Goal: Task Accomplishment & Management: Manage account settings

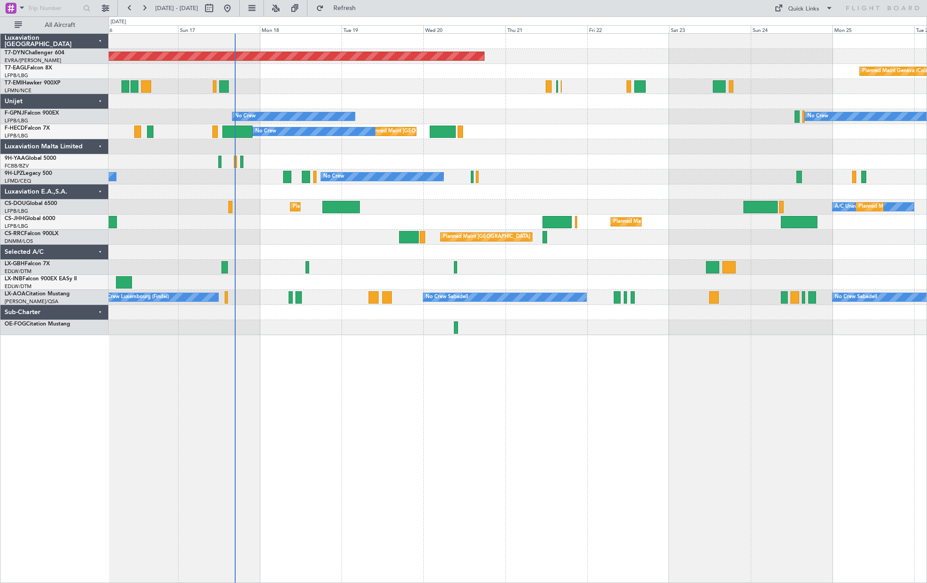
click at [392, 262] on div "Planned Maint [GEOGRAPHIC_DATA]-[GEOGRAPHIC_DATA] Planned Maint Geneva ([GEOGRA…" at bounding box center [518, 184] width 818 height 301
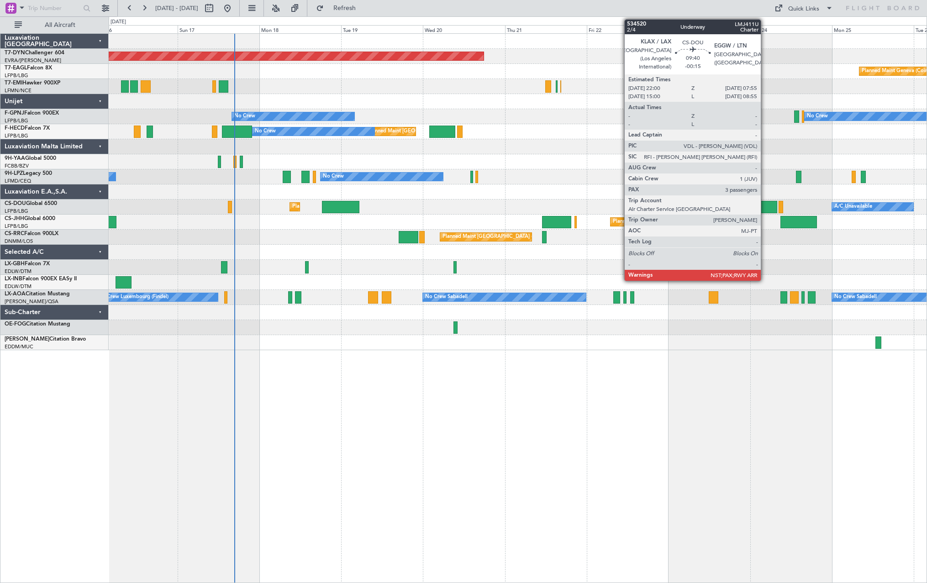
click at [765, 201] on div at bounding box center [760, 207] width 34 height 12
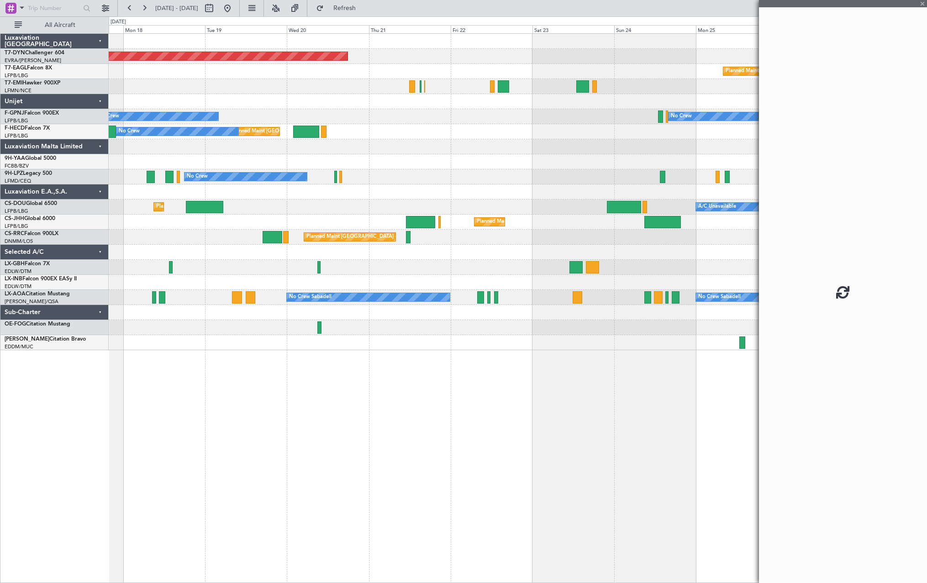
click at [563, 243] on div "Planned Maint [GEOGRAPHIC_DATA] ([GEOGRAPHIC_DATA])" at bounding box center [518, 237] width 818 height 15
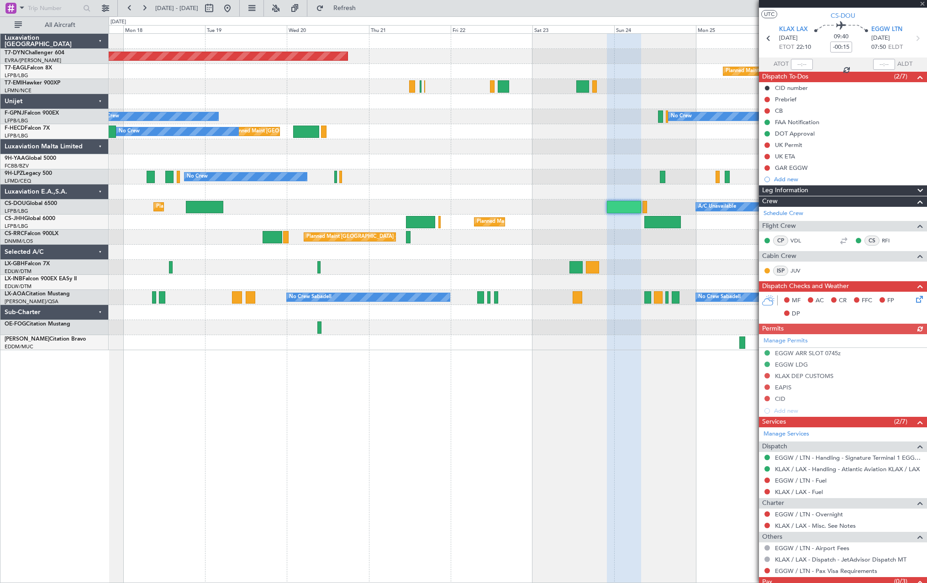
scroll to position [48, 0]
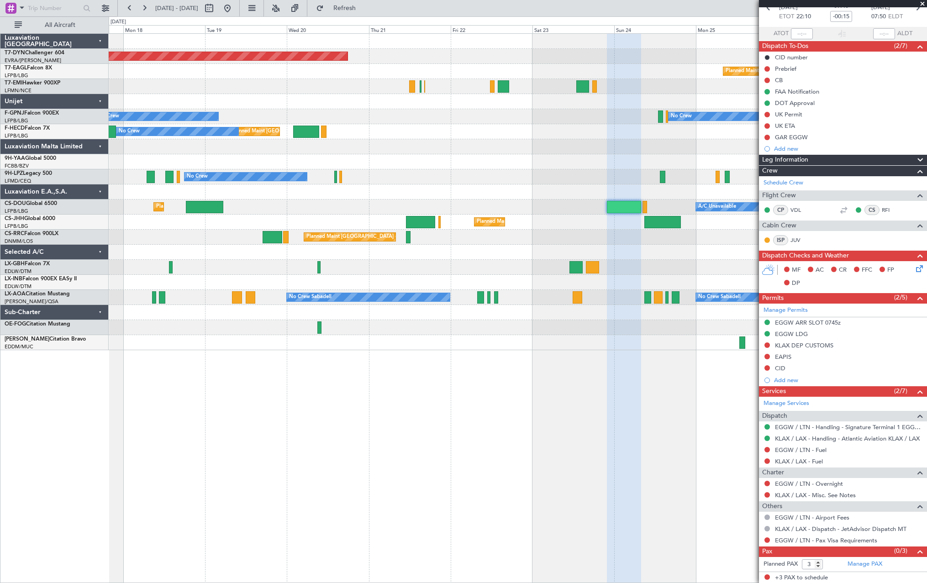
click at [569, 245] on div "Planned Maint [GEOGRAPHIC_DATA]-[GEOGRAPHIC_DATA] Planned Maint Geneva ([GEOGRA…" at bounding box center [518, 192] width 818 height 317
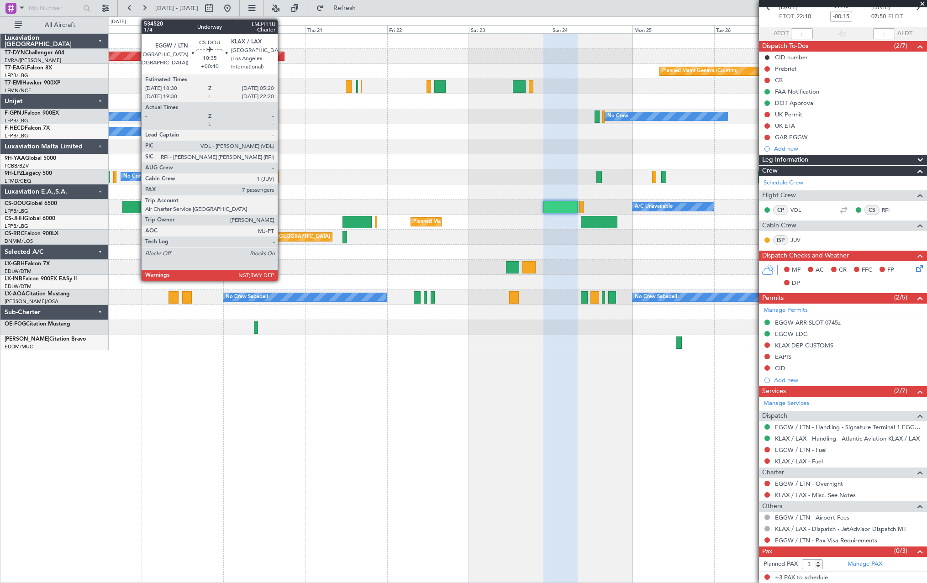
click at [137, 211] on div at bounding box center [140, 207] width 37 height 12
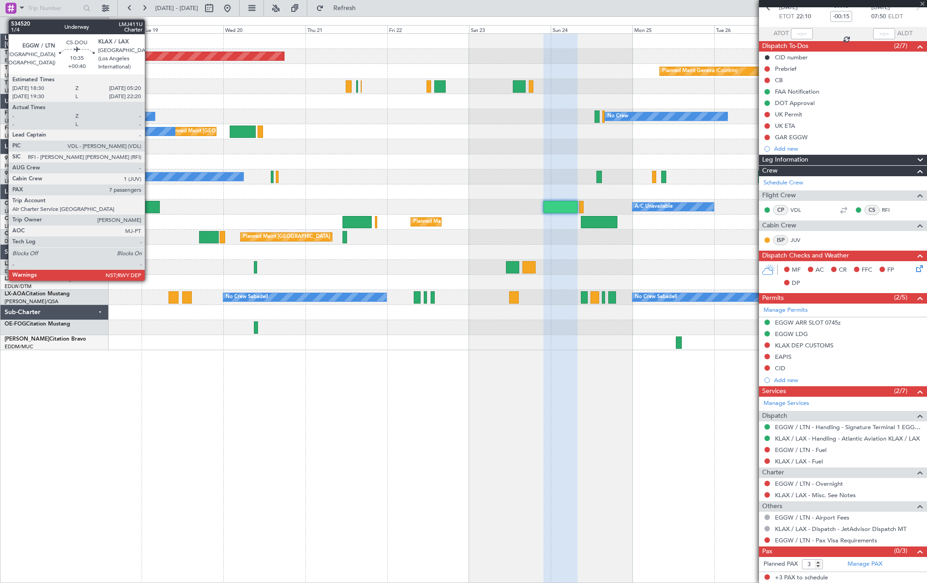
type input "+00:40"
type input "7"
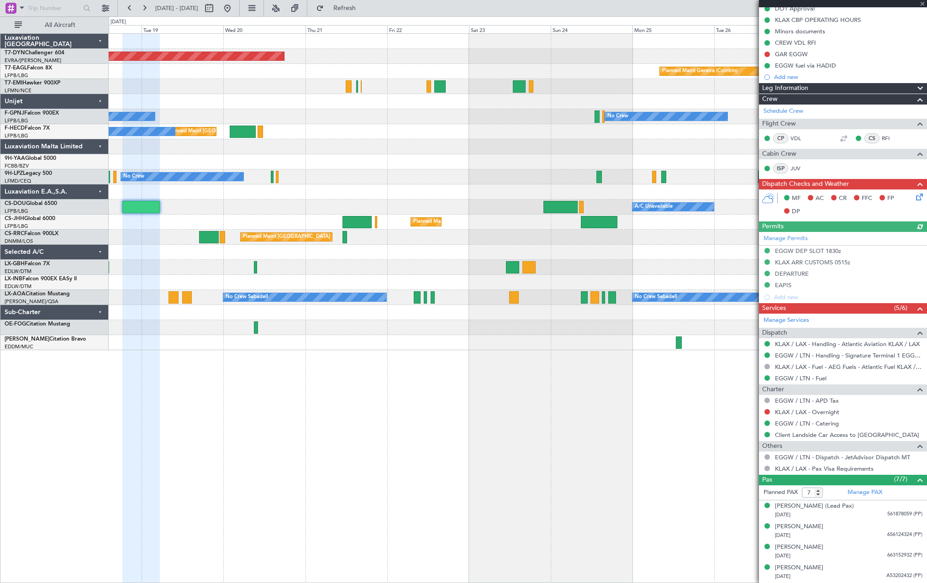
scroll to position [215, 0]
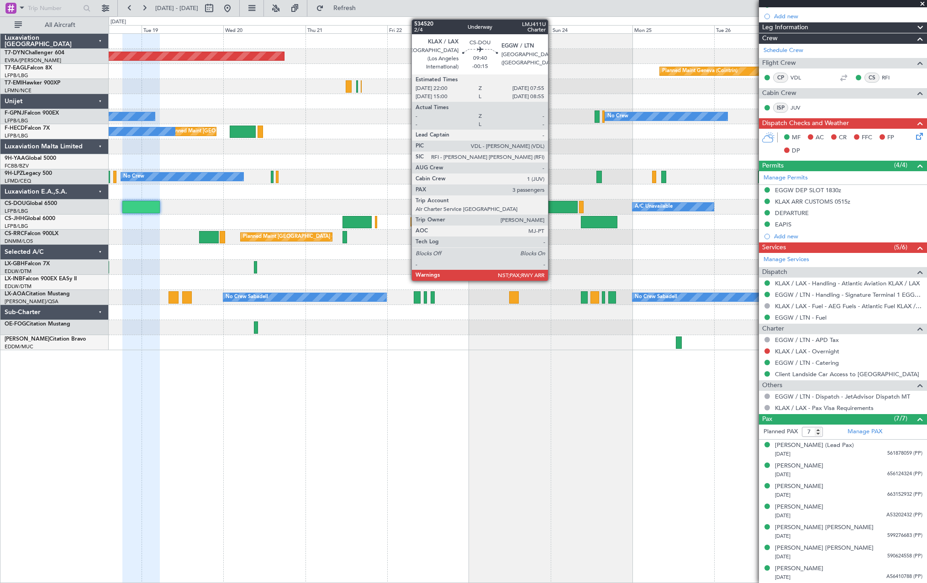
click at [553, 206] on div at bounding box center [561, 207] width 34 height 12
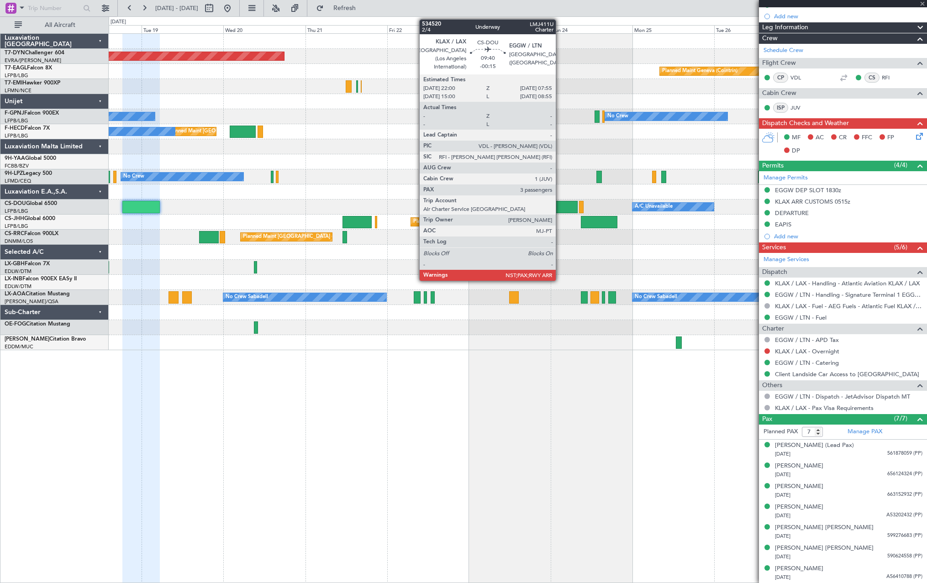
type input "-00:15"
type input "3"
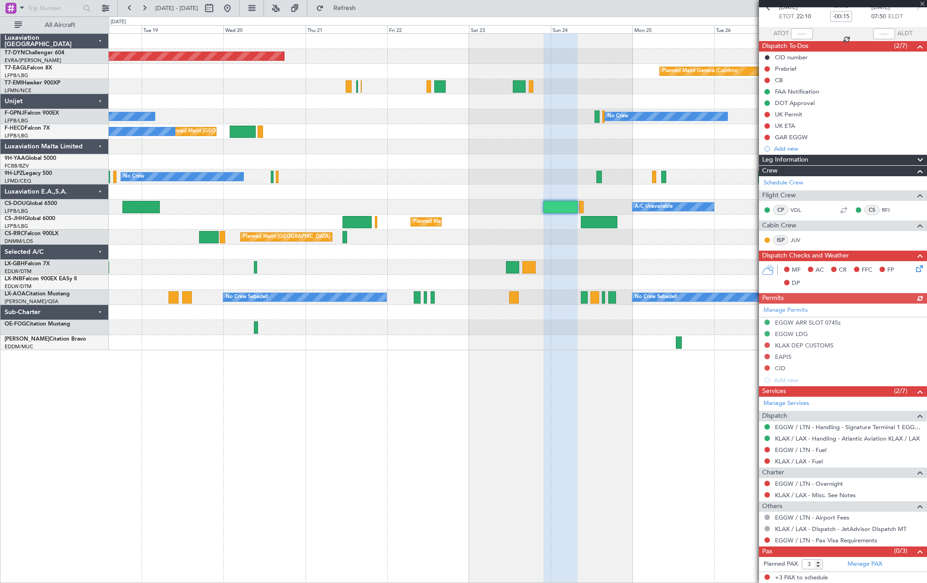
scroll to position [0, 0]
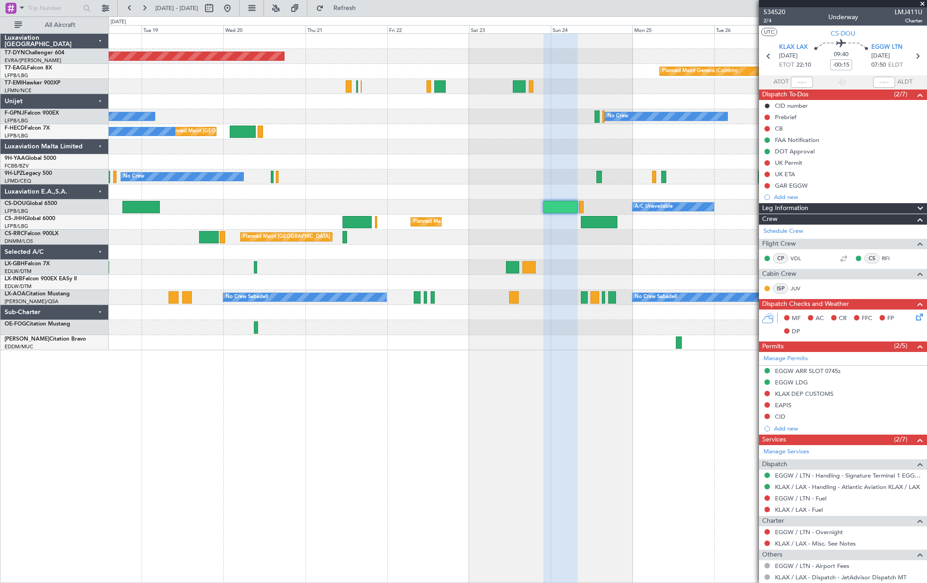
click at [344, 104] on div at bounding box center [518, 101] width 818 height 15
click at [776, 12] on span "534520" at bounding box center [775, 12] width 22 height 10
click at [769, 23] on span "2/4" at bounding box center [775, 21] width 22 height 8
click at [364, 11] on span "Refresh" at bounding box center [345, 8] width 38 height 6
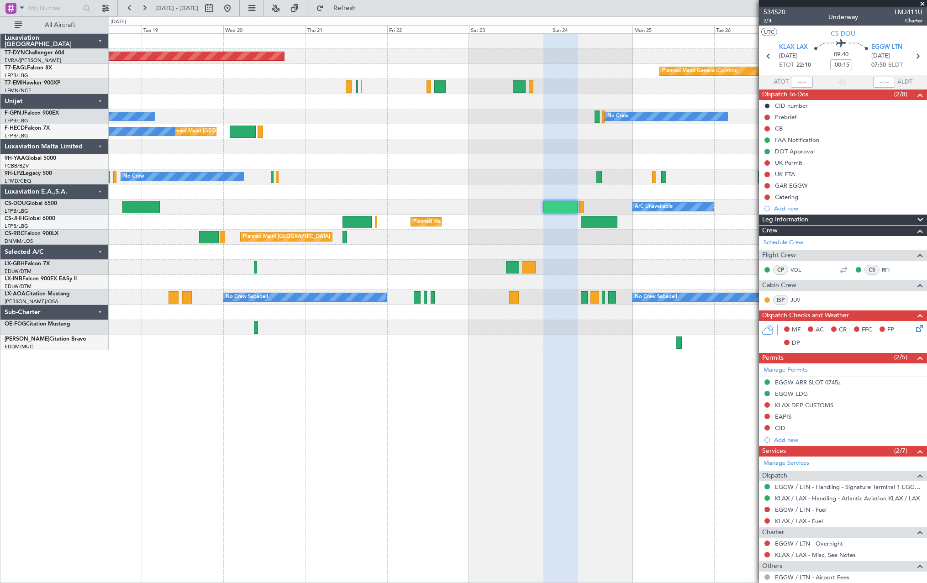
click at [775, 18] on span "2/4" at bounding box center [775, 21] width 22 height 8
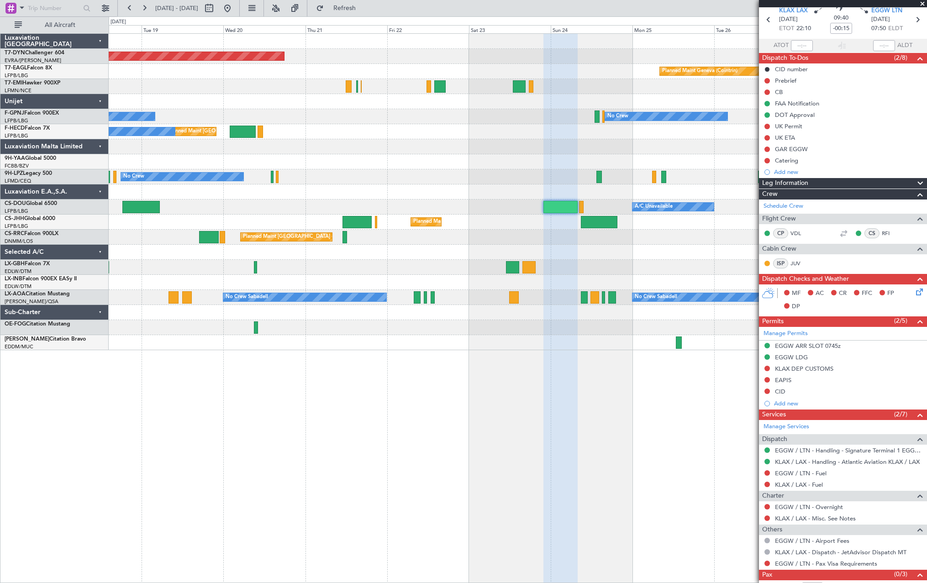
scroll to position [60, 0]
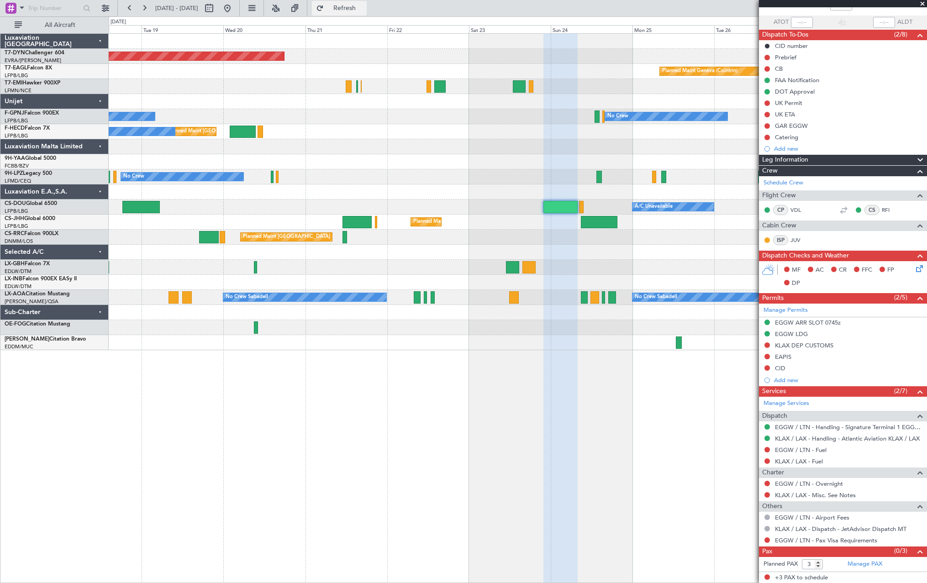
click at [367, 12] on button "Refresh" at bounding box center [339, 8] width 55 height 15
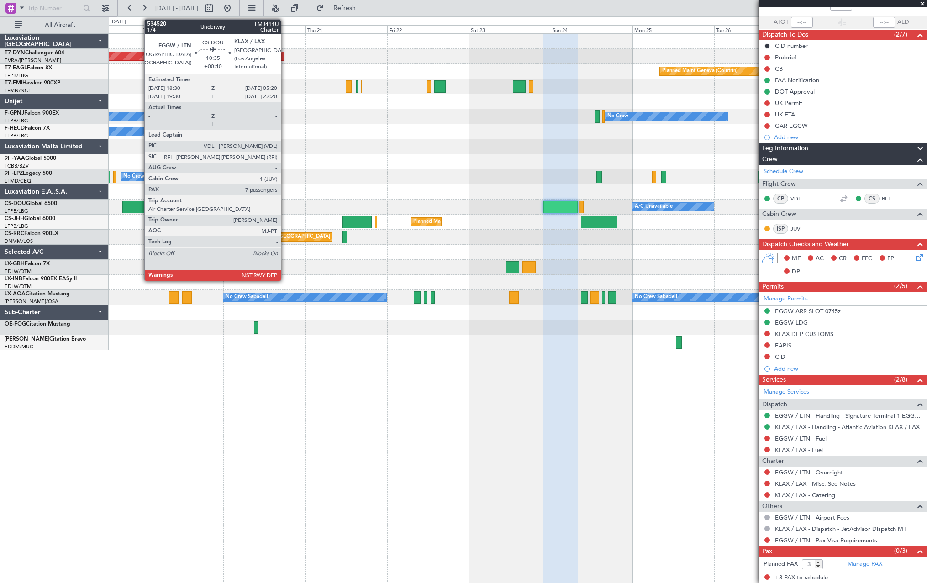
click at [138, 201] on div at bounding box center [140, 207] width 37 height 12
type input "+00:40"
type input "7"
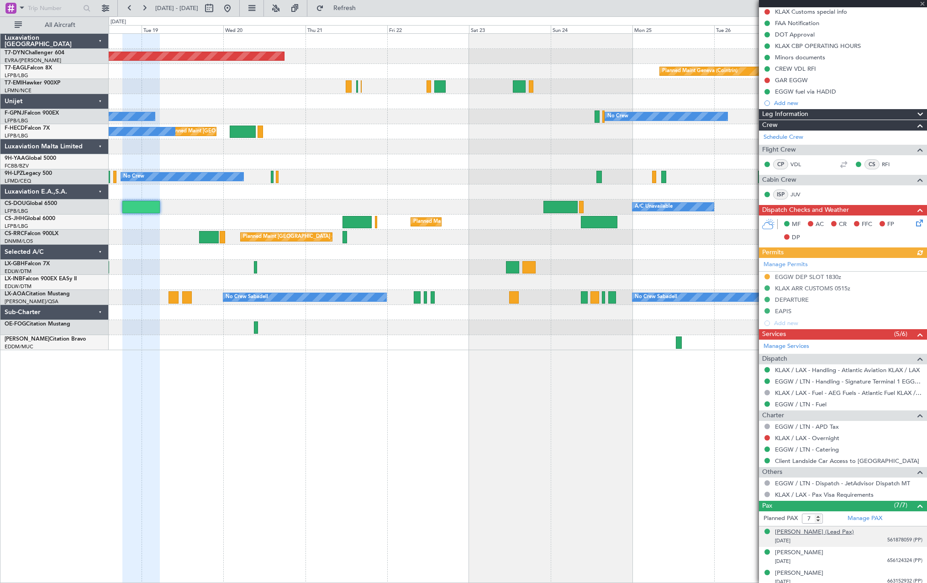
scroll to position [215, 0]
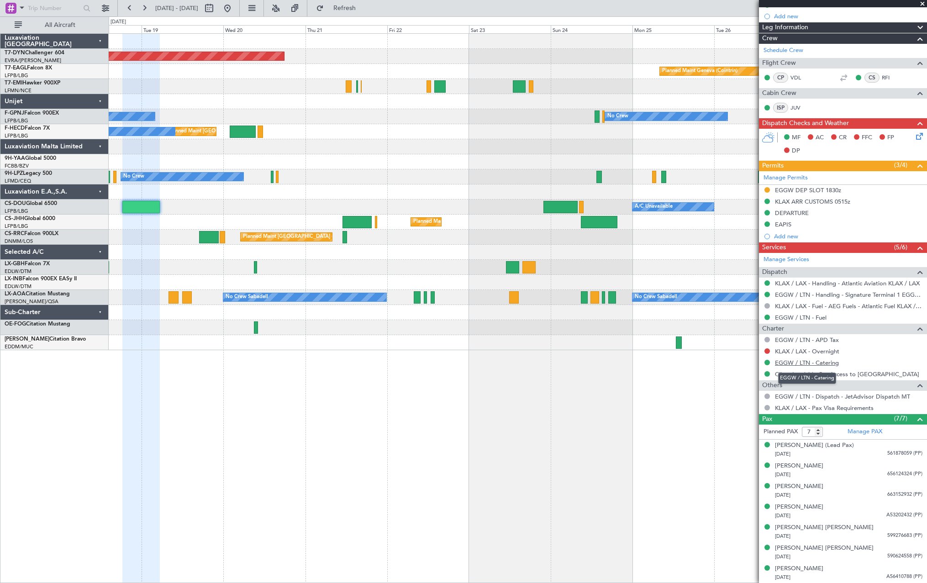
click at [812, 361] on link "EGGW / LTN - Catering" at bounding box center [807, 363] width 64 height 8
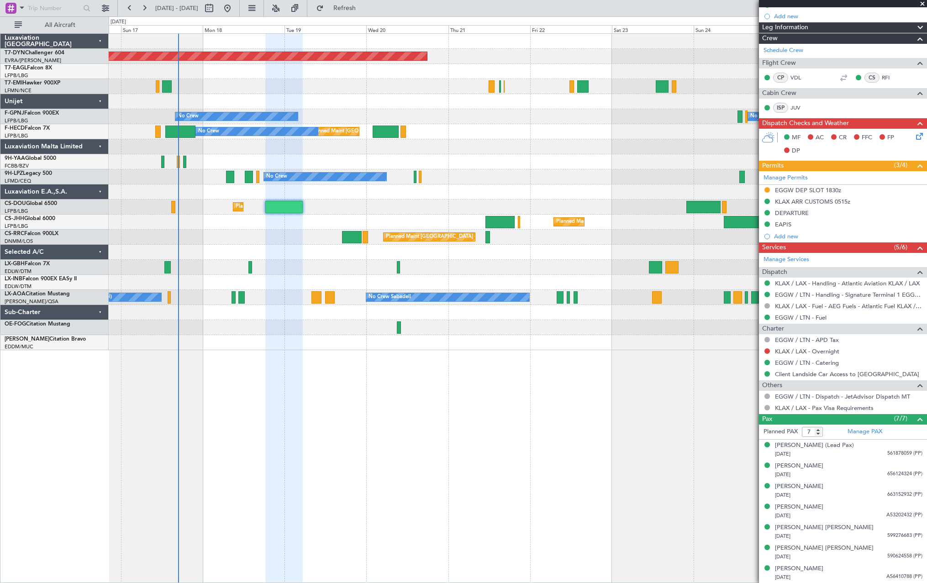
click at [418, 220] on div "Planned Maint [GEOGRAPHIC_DATA]-[GEOGRAPHIC_DATA] Planned Maint Geneva ([GEOGRA…" at bounding box center [518, 192] width 818 height 317
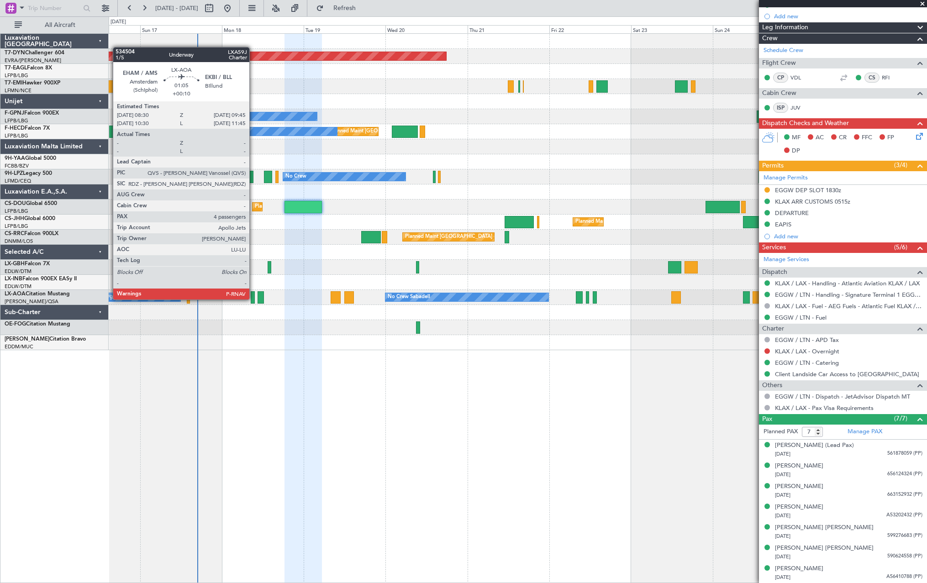
click at [254, 299] on div at bounding box center [253, 297] width 5 height 12
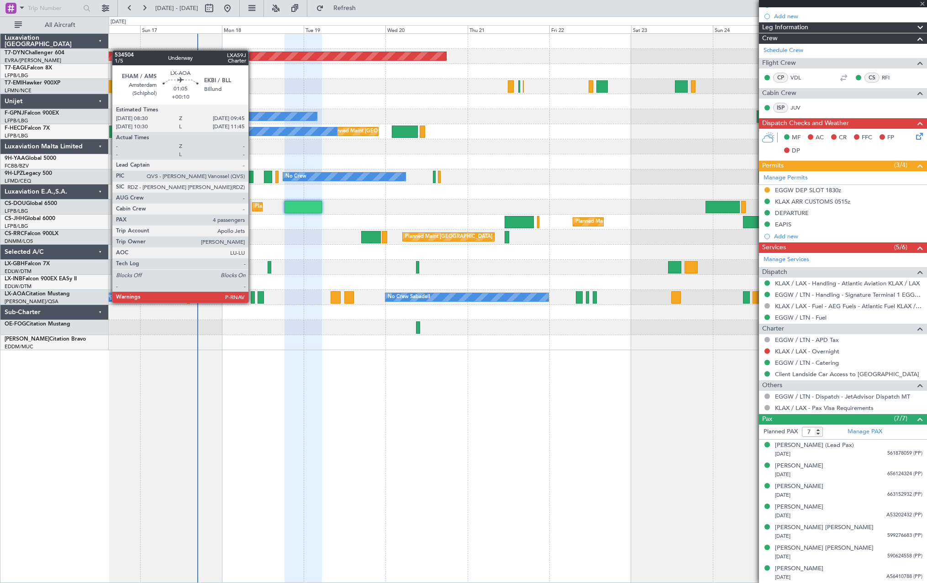
type input "+00:10"
type input "4"
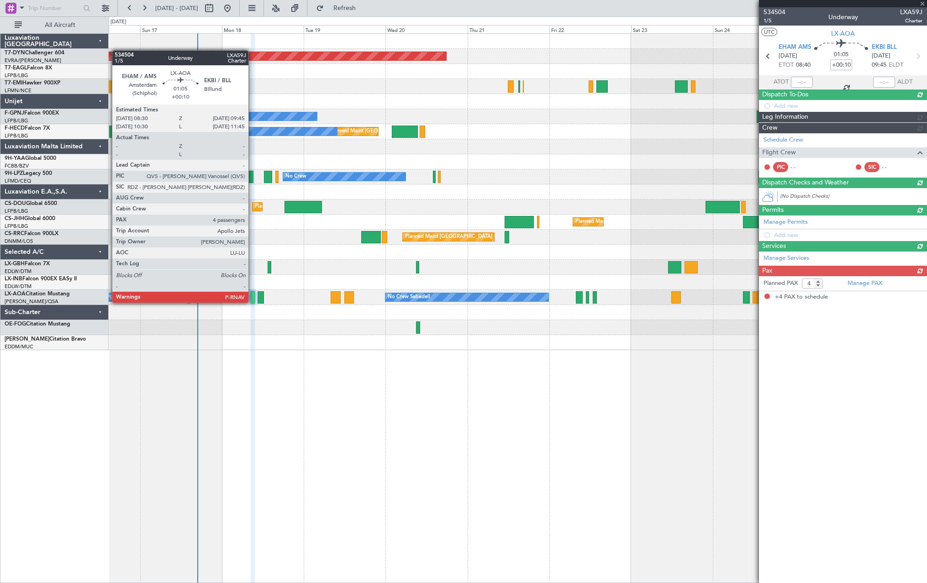
scroll to position [0, 0]
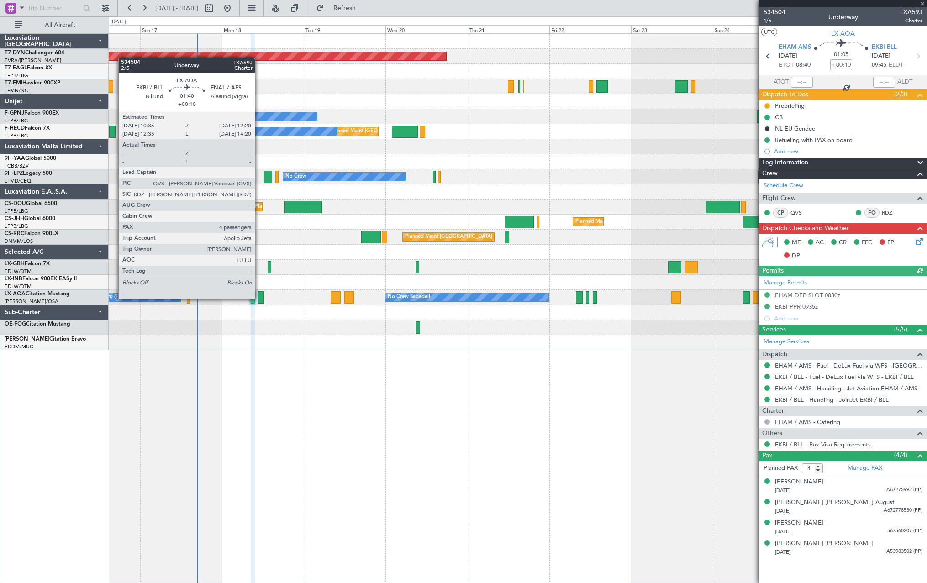
click at [259, 298] on div at bounding box center [261, 297] width 6 height 12
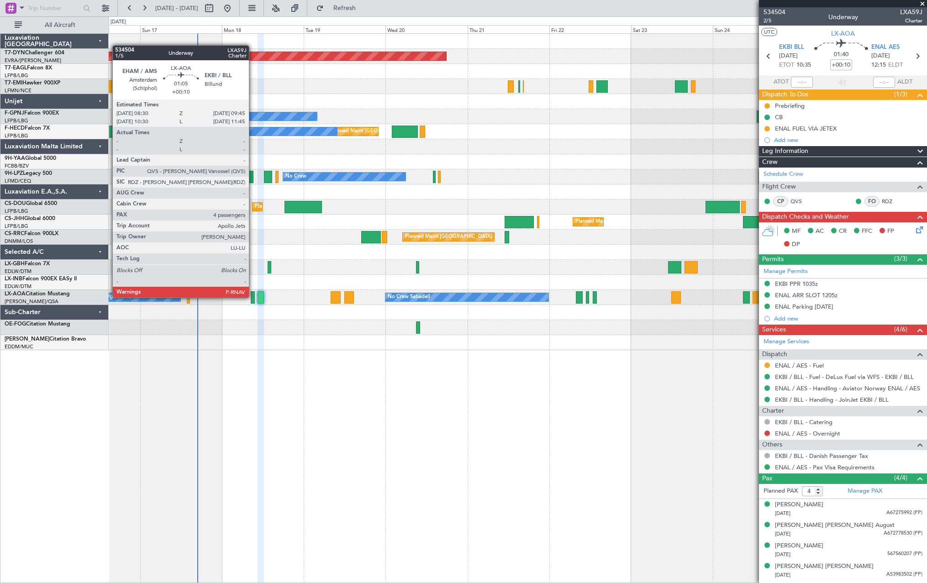
click at [253, 297] on div at bounding box center [253, 297] width 5 height 12
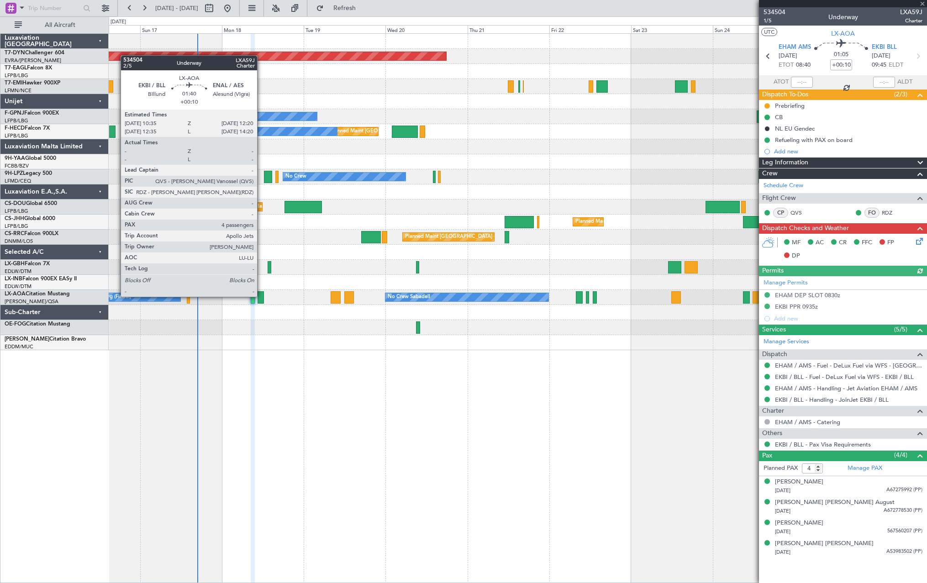
click at [261, 296] on div at bounding box center [261, 297] width 6 height 12
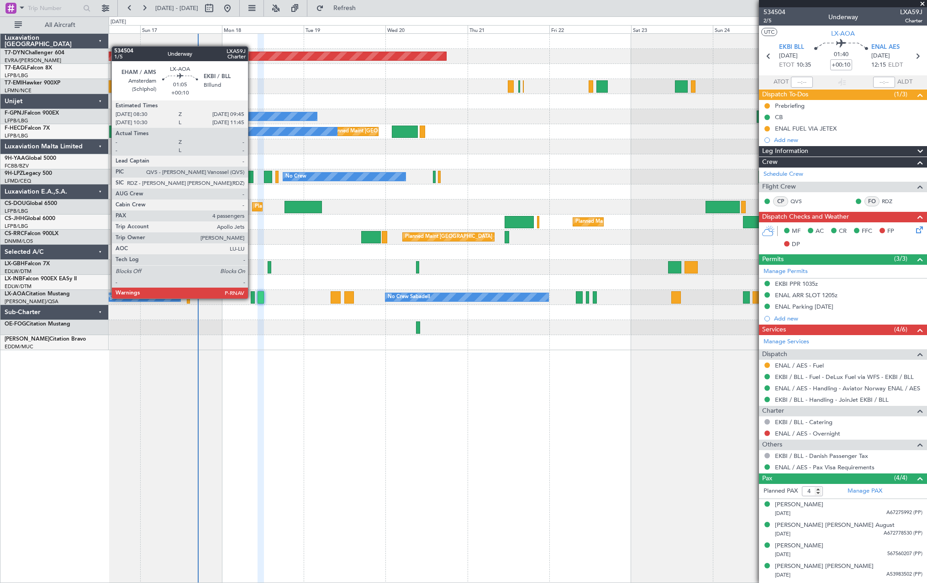
click at [252, 298] on div at bounding box center [253, 297] width 5 height 12
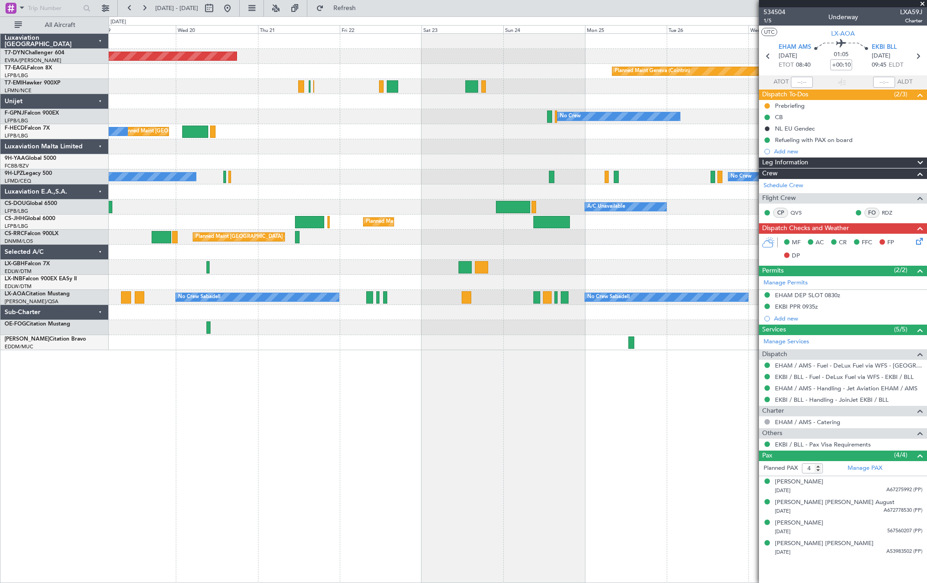
click at [452, 332] on div at bounding box center [518, 327] width 818 height 15
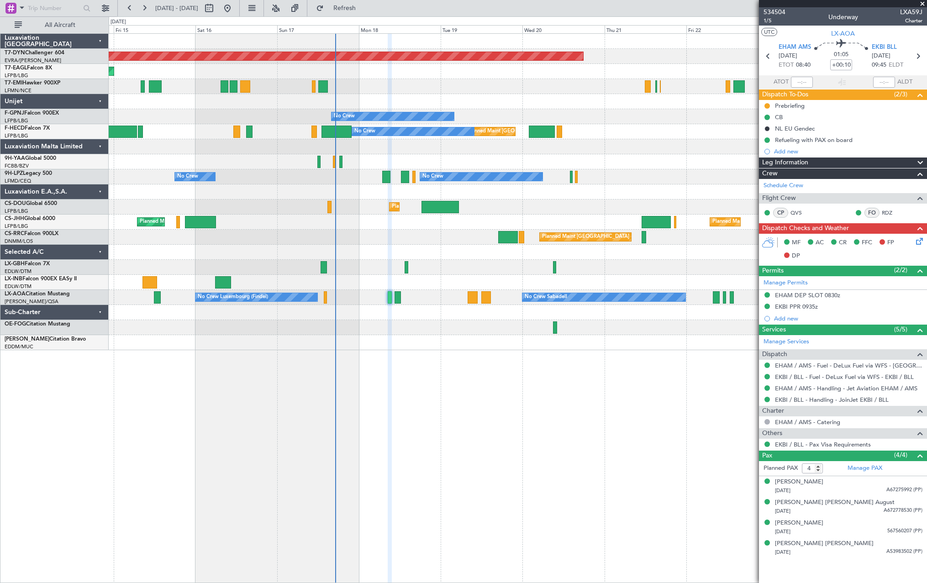
click at [600, 360] on div "Planned Maint [GEOGRAPHIC_DATA]-[GEOGRAPHIC_DATA] Planned Maint [US_STATE] ([GE…" at bounding box center [518, 308] width 819 height 550
click at [783, 13] on span "534504" at bounding box center [775, 12] width 22 height 10
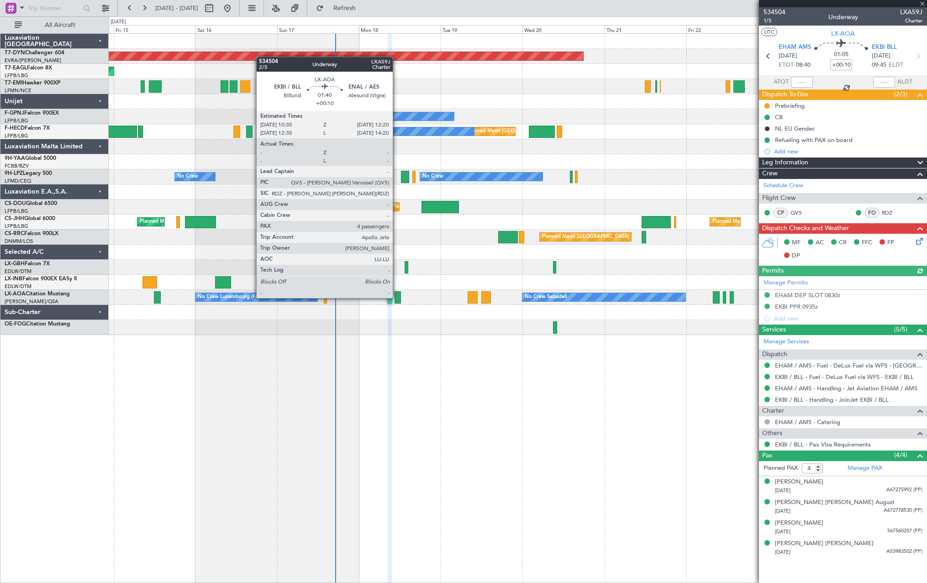
click at [397, 297] on div at bounding box center [398, 297] width 6 height 12
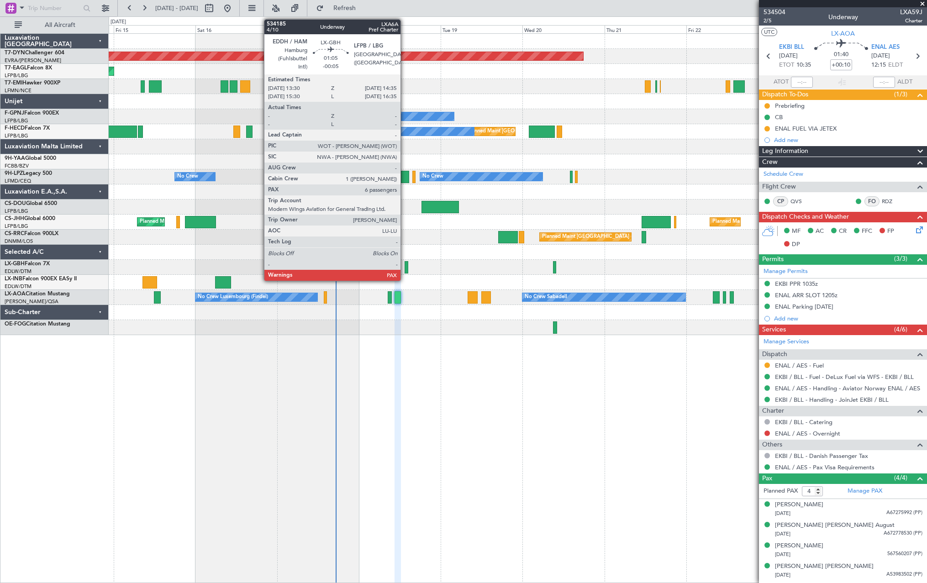
click at [405, 265] on div at bounding box center [407, 267] width 4 height 12
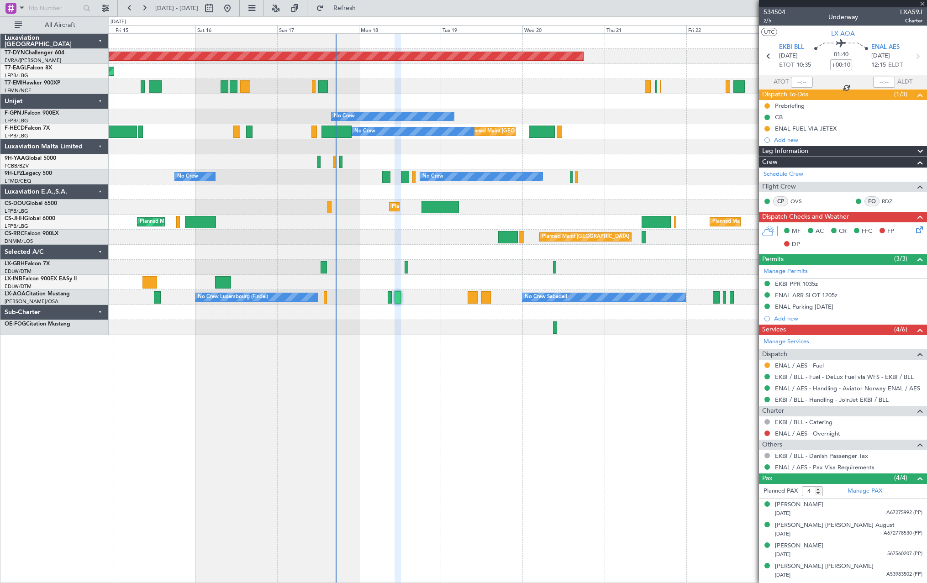
type input "-00:05"
type input "6"
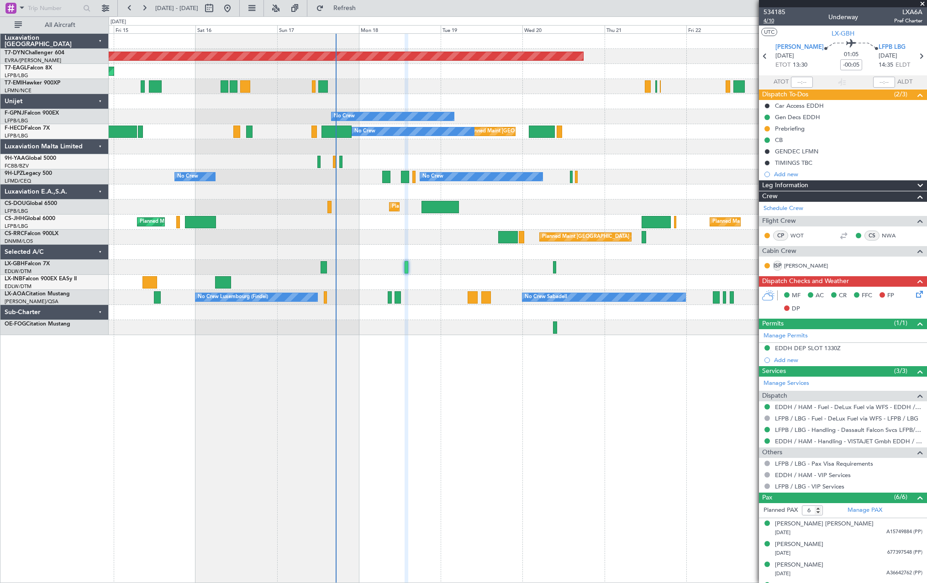
click at [768, 22] on span "4/10" at bounding box center [775, 21] width 22 height 8
click at [778, 9] on span "534185" at bounding box center [775, 12] width 22 height 10
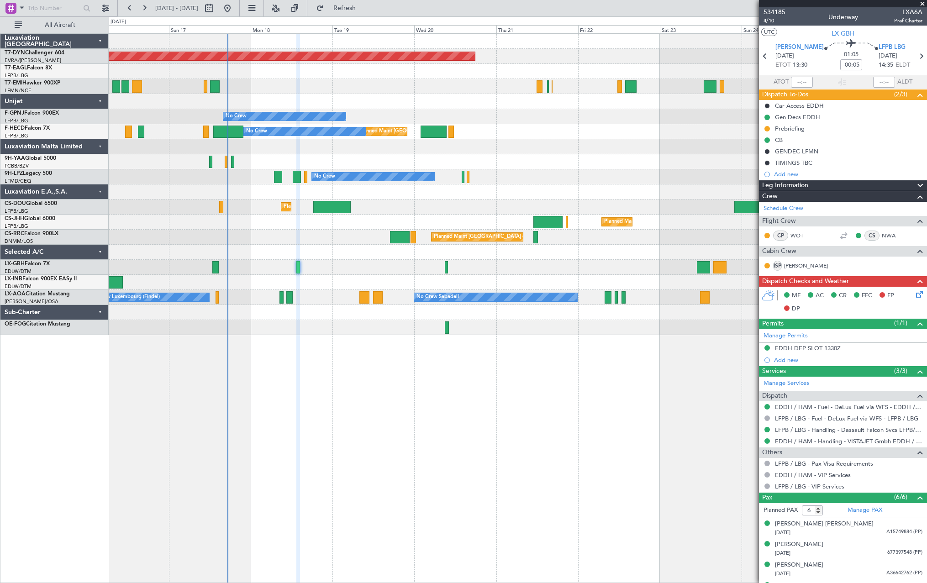
click at [484, 370] on div "Planned Maint [GEOGRAPHIC_DATA]-[GEOGRAPHIC_DATA] Planned Maint Geneva ([GEOGRA…" at bounding box center [518, 308] width 819 height 550
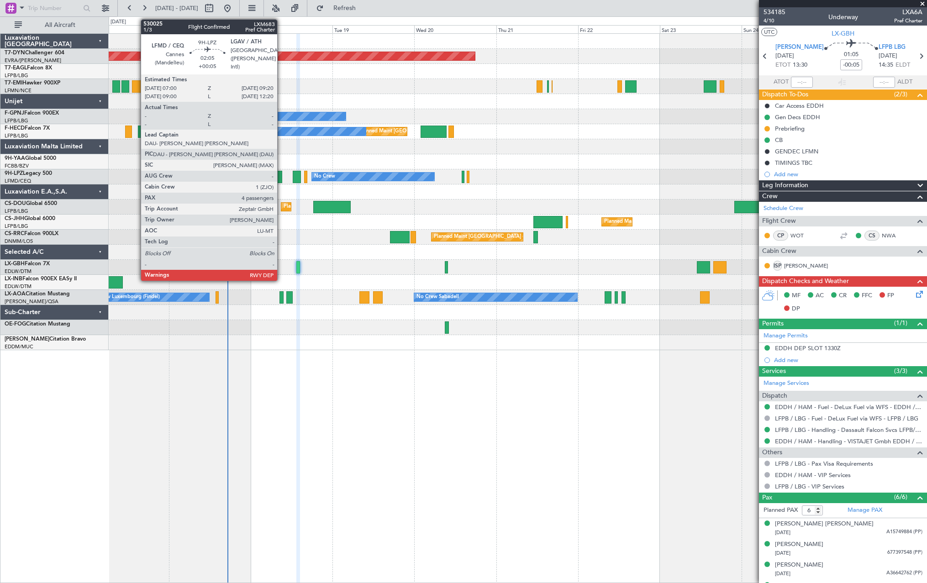
click at [281, 176] on div at bounding box center [278, 177] width 8 height 12
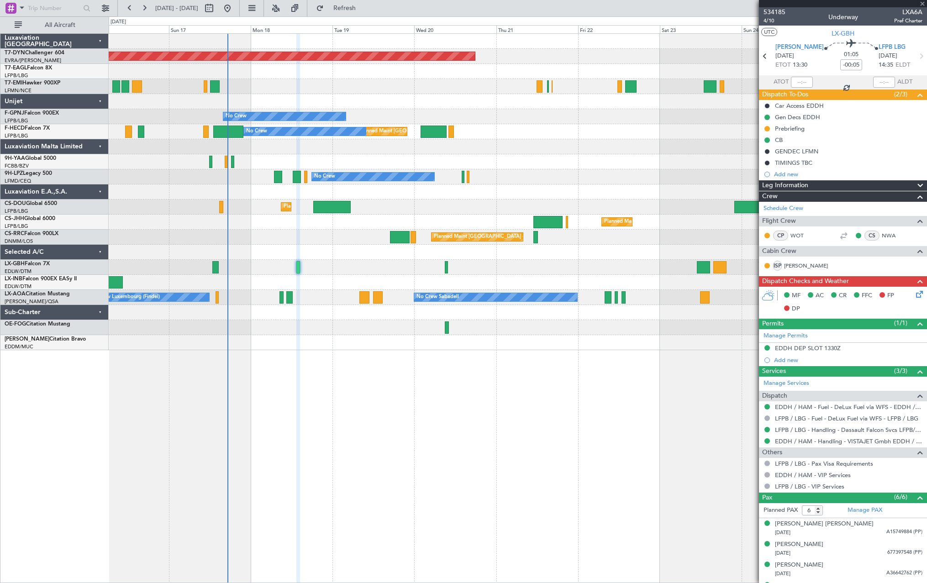
type input "+00:05"
type input "4"
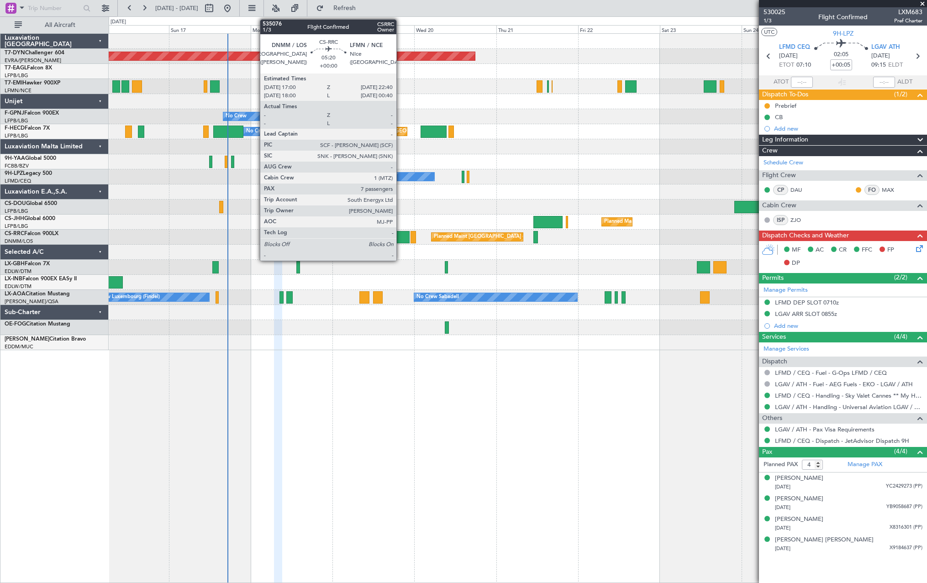
click at [401, 242] on div at bounding box center [400, 237] width 20 height 12
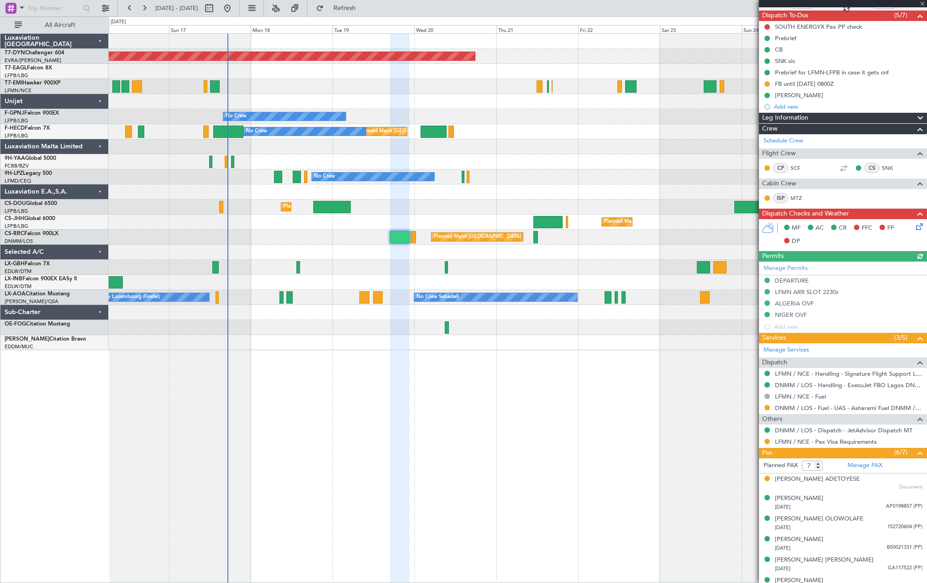
scroll to position [111, 0]
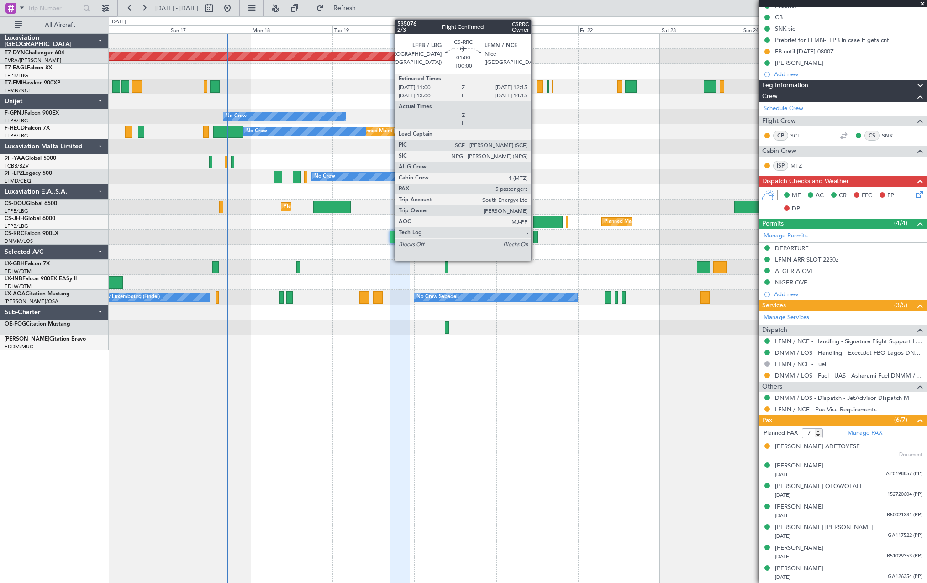
click at [535, 237] on div at bounding box center [535, 237] width 5 height 12
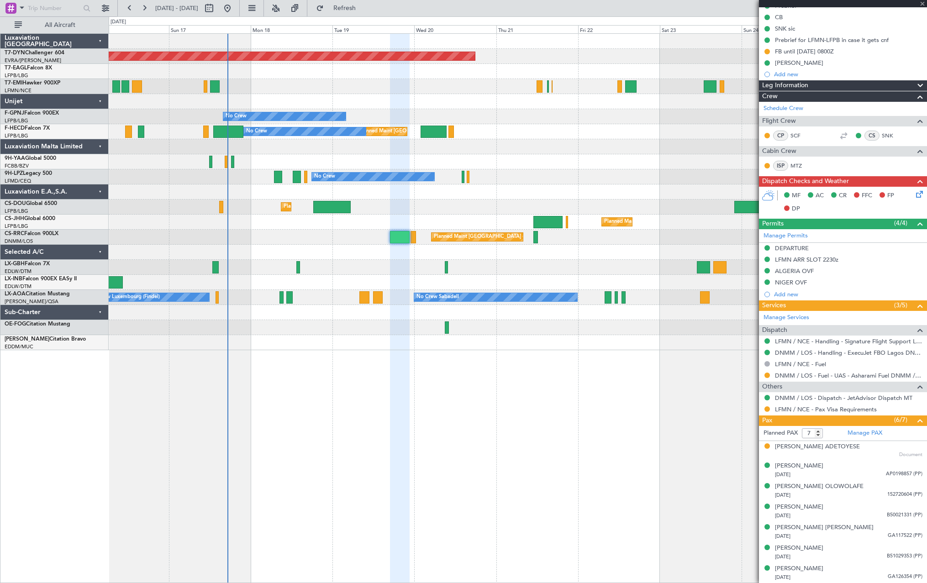
type input "5"
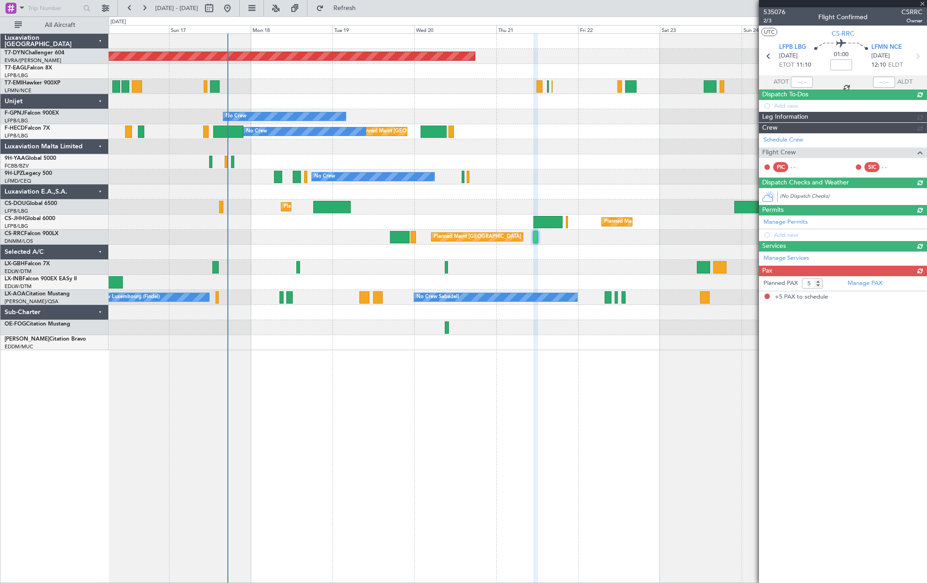
scroll to position [0, 0]
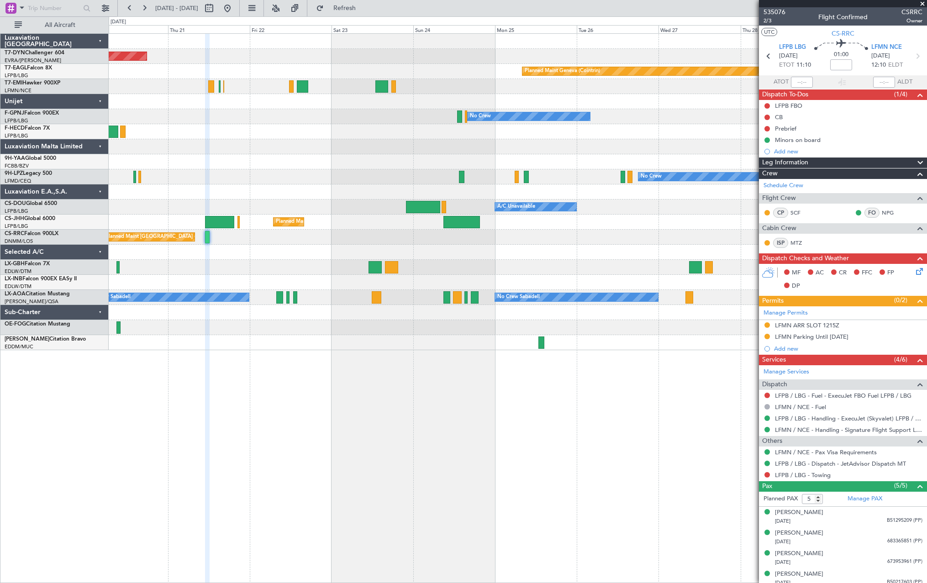
click at [236, 193] on div "Planned Maint [GEOGRAPHIC_DATA]-[GEOGRAPHIC_DATA] Planned Maint Geneva ([GEOGRA…" at bounding box center [518, 192] width 818 height 317
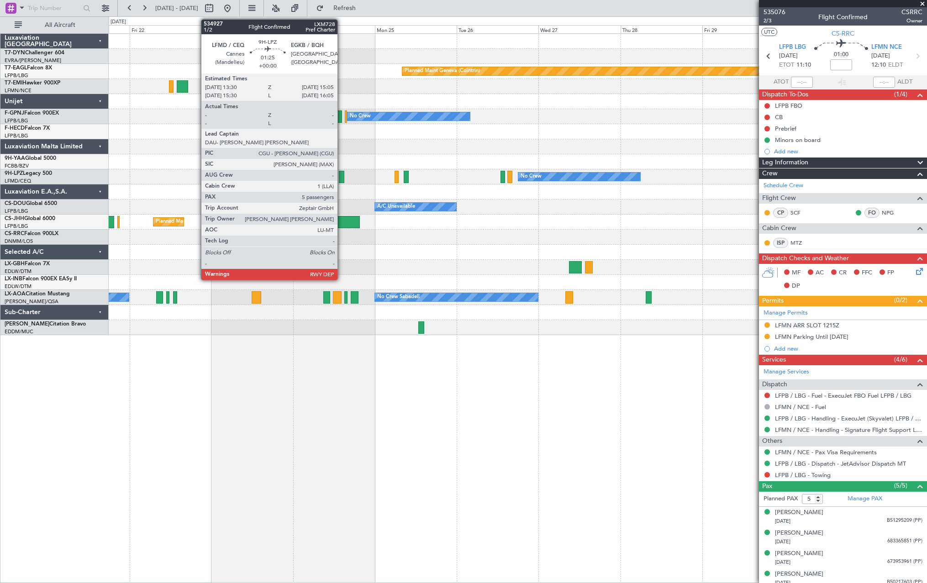
click at [342, 176] on div at bounding box center [341, 177] width 5 height 12
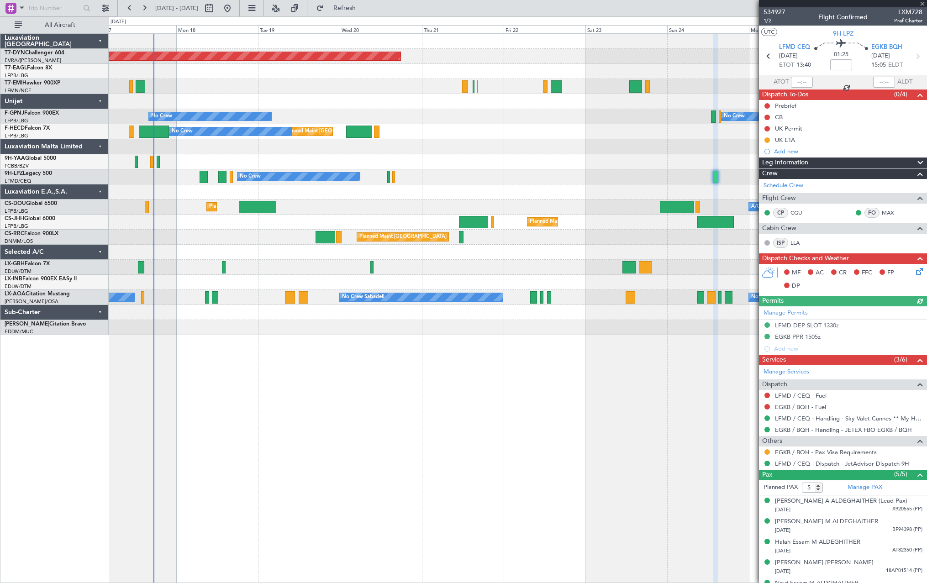
click at [616, 165] on div at bounding box center [518, 161] width 818 height 15
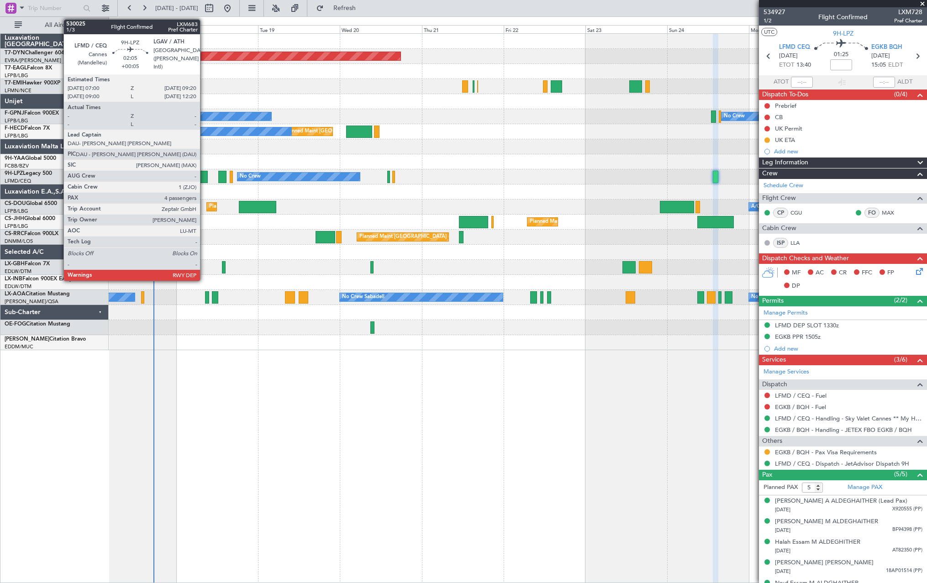
click at [202, 177] on div at bounding box center [204, 177] width 8 height 12
type input "+00:05"
type input "4"
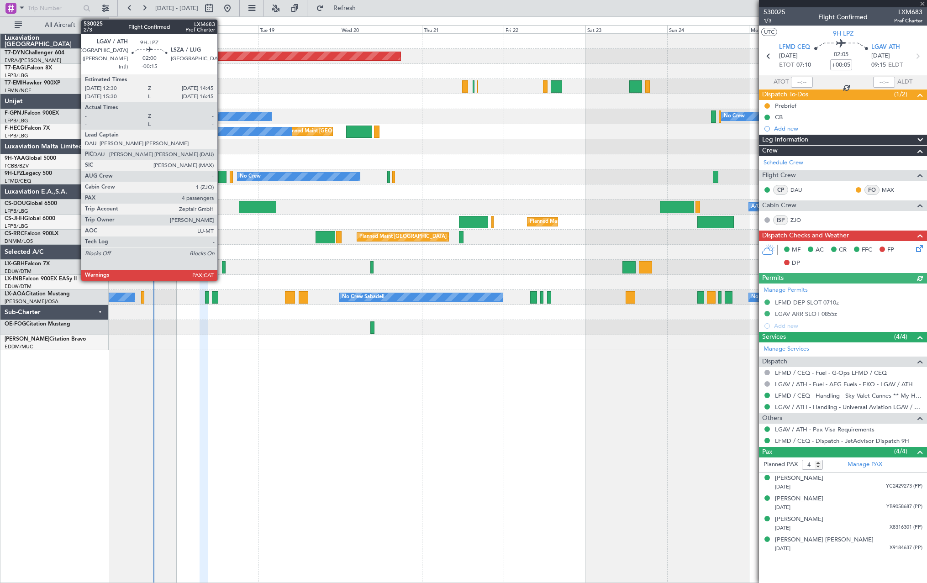
click at [221, 174] on div at bounding box center [222, 177] width 8 height 12
type input "-00:15"
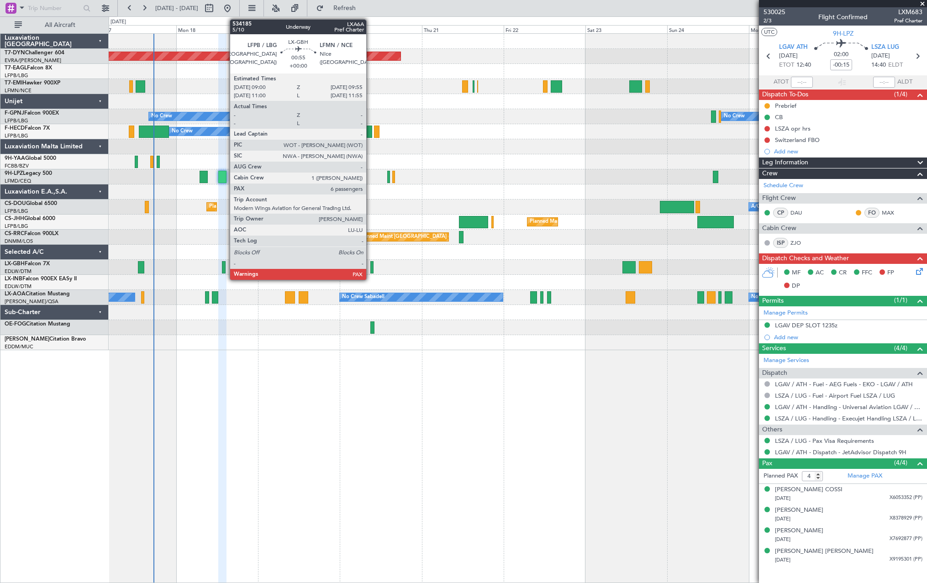
click at [370, 270] on div at bounding box center [371, 267] width 3 height 12
type input "6"
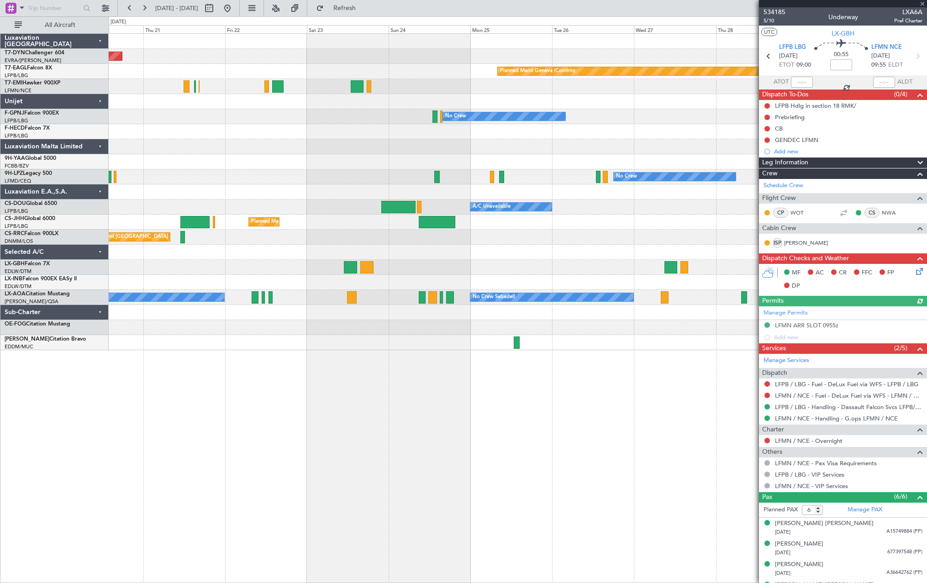
click at [281, 280] on div "Planned Maint [GEOGRAPHIC_DATA]-[GEOGRAPHIC_DATA] Planned Maint Geneva ([GEOGRA…" at bounding box center [518, 192] width 818 height 317
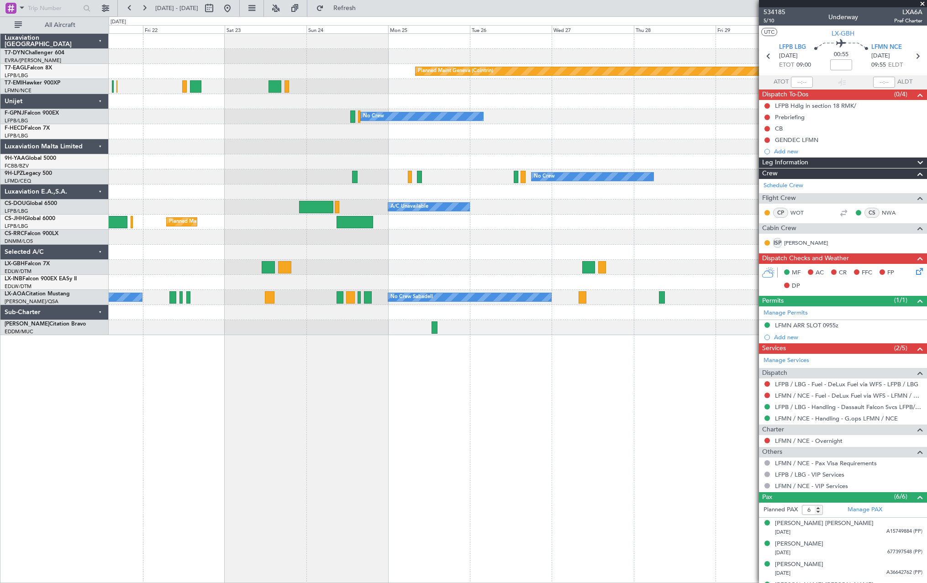
click at [484, 282] on div "Planned Maint [GEOGRAPHIC_DATA]-[GEOGRAPHIC_DATA] Planned Maint Geneva ([GEOGRA…" at bounding box center [518, 184] width 818 height 301
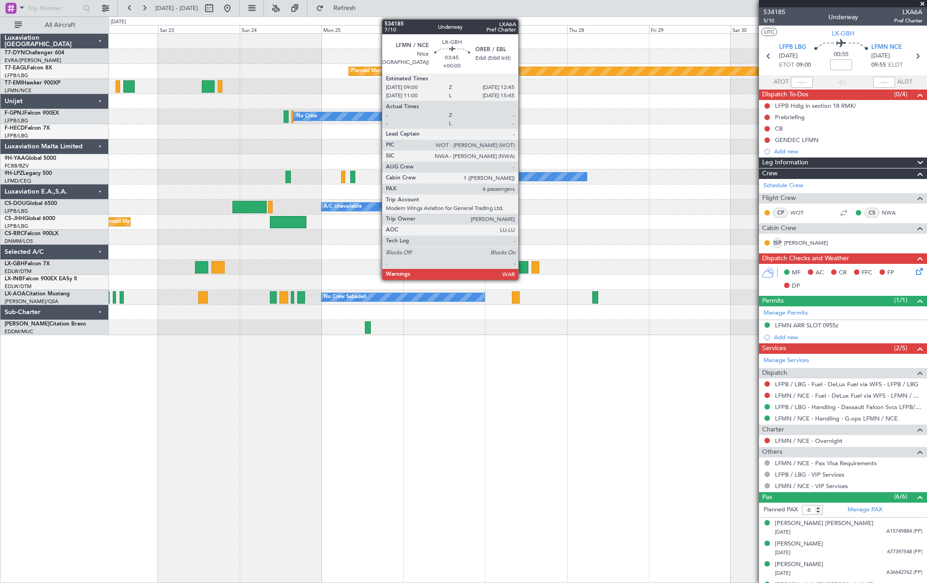
click at [523, 262] on div at bounding box center [522, 267] width 13 height 12
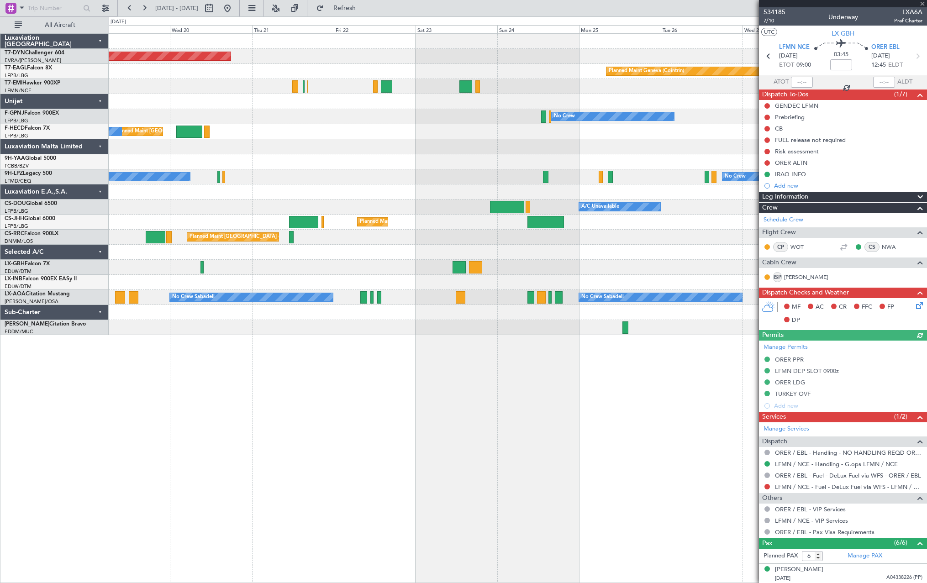
click at [673, 279] on div "Planned Maint [GEOGRAPHIC_DATA]-[GEOGRAPHIC_DATA] Planned Maint Geneva ([GEOGRA…" at bounding box center [518, 184] width 818 height 301
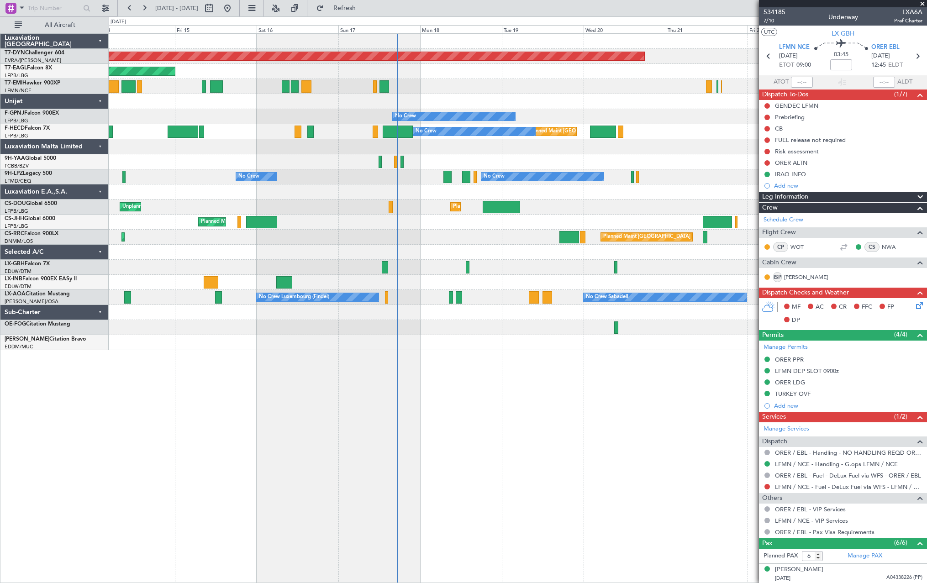
click at [708, 279] on div "Planned Maint [GEOGRAPHIC_DATA]-[GEOGRAPHIC_DATA] Planned Maint [US_STATE] ([GE…" at bounding box center [518, 192] width 818 height 317
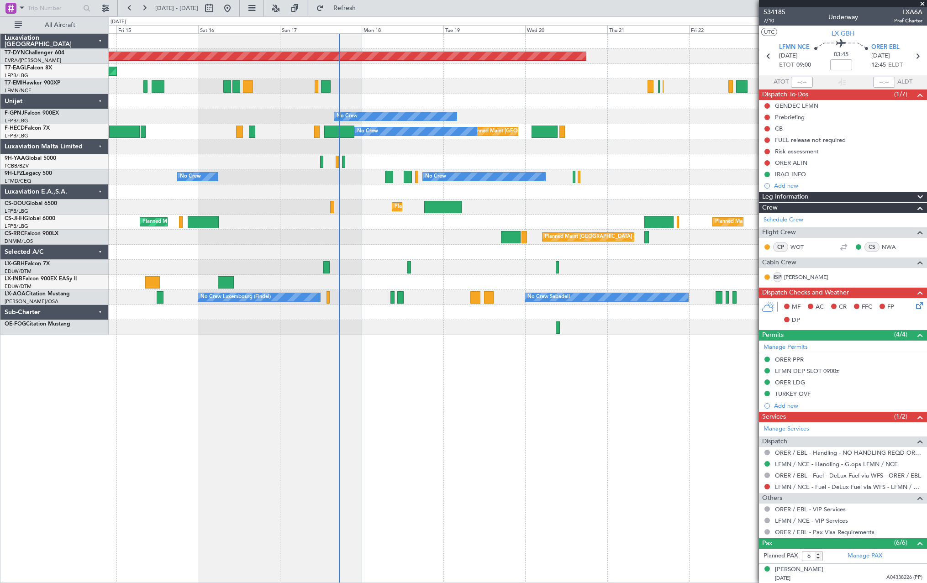
click at [460, 268] on div "Planned Maint Nice ([GEOGRAPHIC_DATA])" at bounding box center [518, 267] width 818 height 15
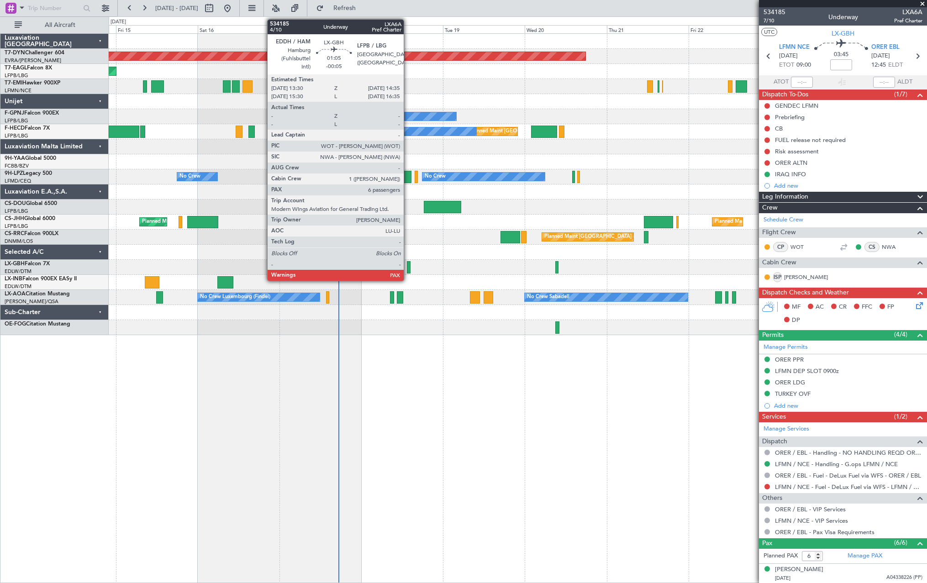
click at [408, 267] on div at bounding box center [409, 267] width 4 height 12
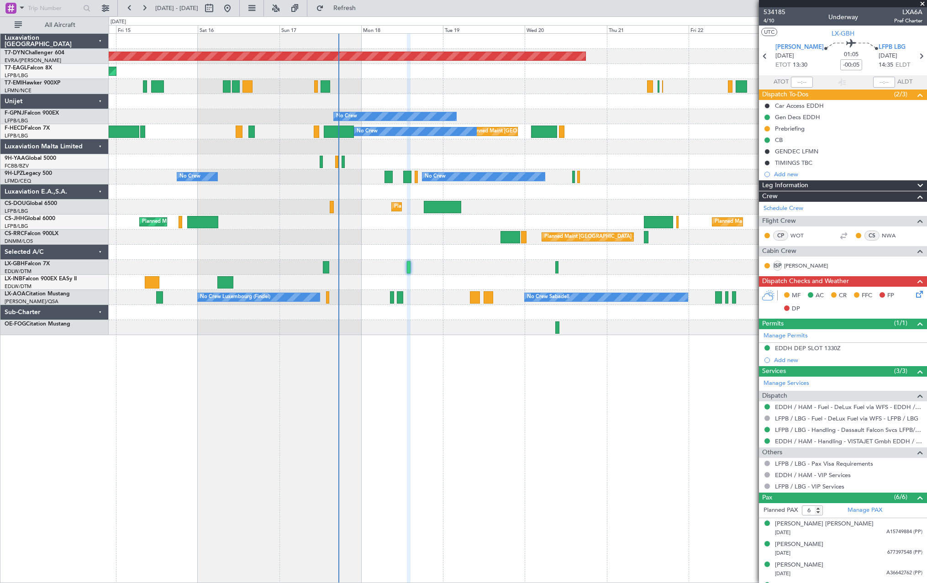
click at [366, 0] on fb-refresh-button "Refresh" at bounding box center [339, 8] width 64 height 16
click at [365, 12] on button "Refresh" at bounding box center [339, 8] width 55 height 15
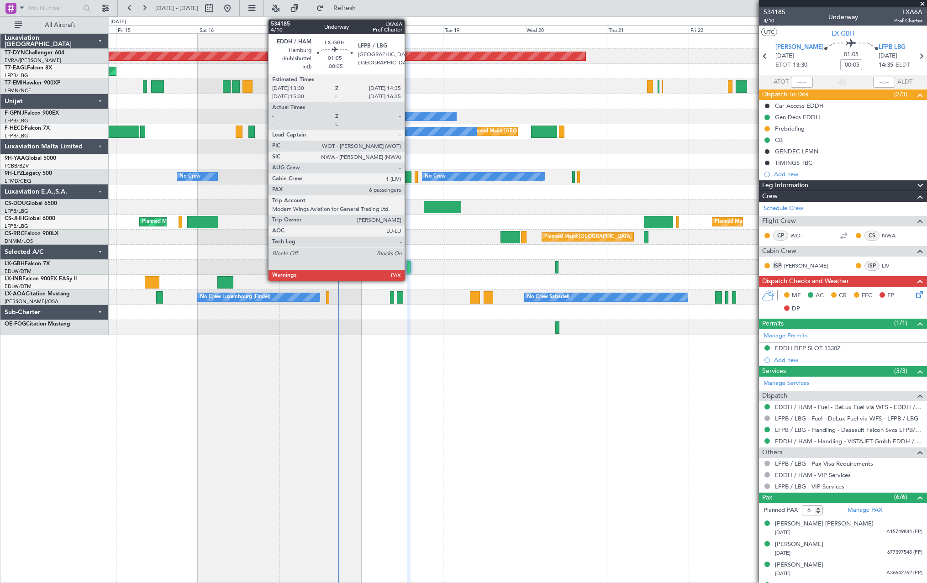
click at [409, 265] on div at bounding box center [409, 267] width 4 height 12
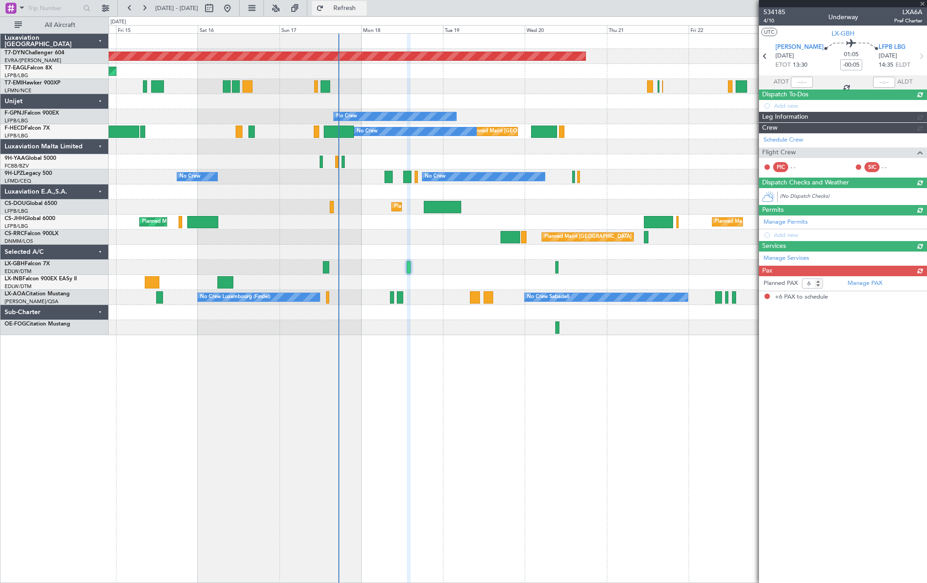
click at [364, 6] on span "Refresh" at bounding box center [345, 8] width 38 height 6
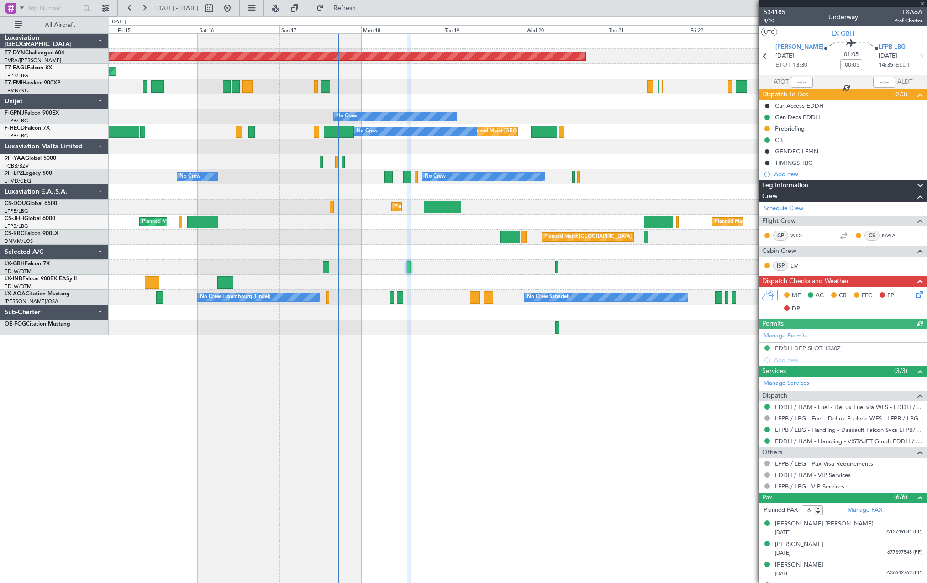
click at [773, 22] on span "4/10" at bounding box center [775, 21] width 22 height 8
click at [768, 19] on span "4/10" at bounding box center [775, 21] width 22 height 8
click at [772, 10] on span "534185" at bounding box center [775, 12] width 22 height 10
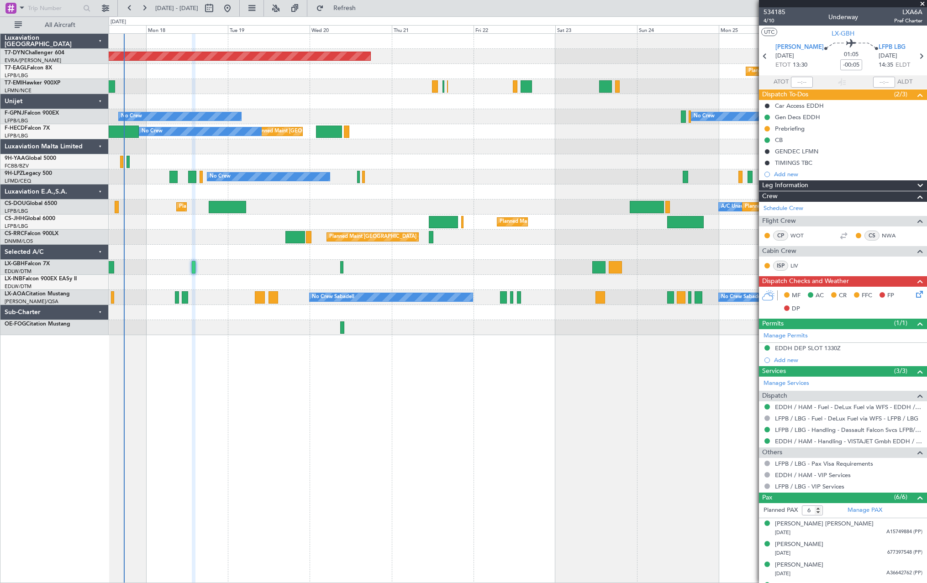
click at [301, 329] on div "Planned Maint [GEOGRAPHIC_DATA]-[GEOGRAPHIC_DATA] Planned Maint Geneva ([GEOGRA…" at bounding box center [518, 184] width 818 height 301
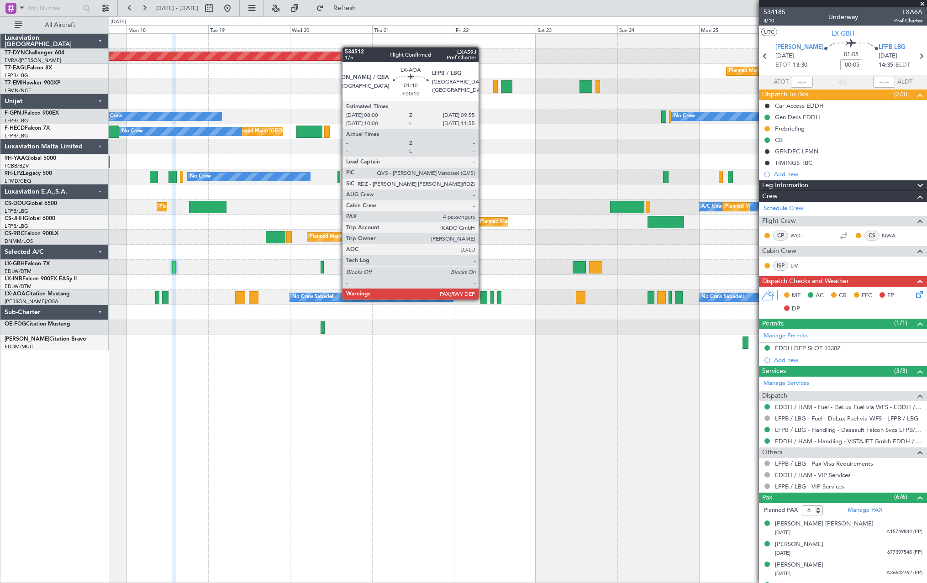
click at [483, 299] on div at bounding box center [484, 297] width 7 height 12
type input "+00:10"
type input "4"
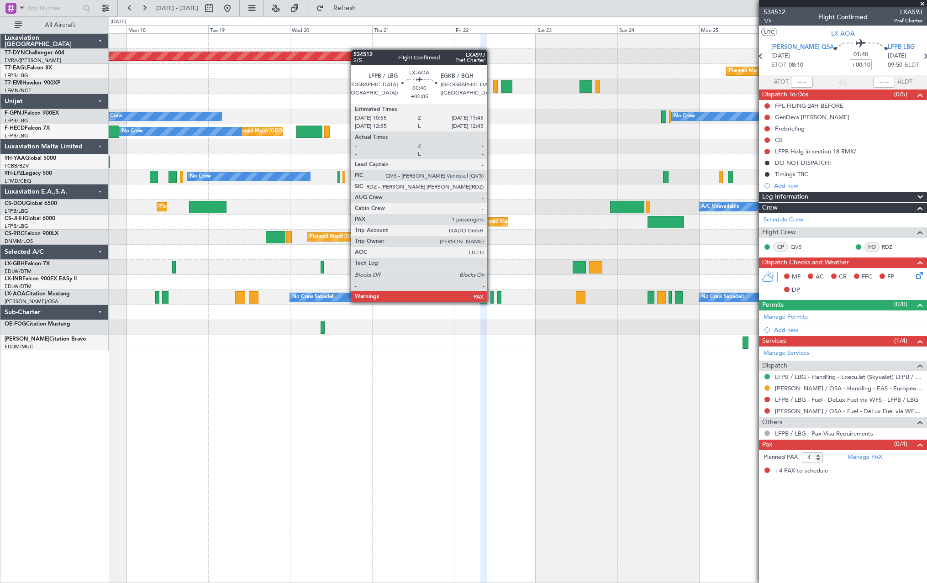
click at [491, 301] on div at bounding box center [492, 297] width 3 height 12
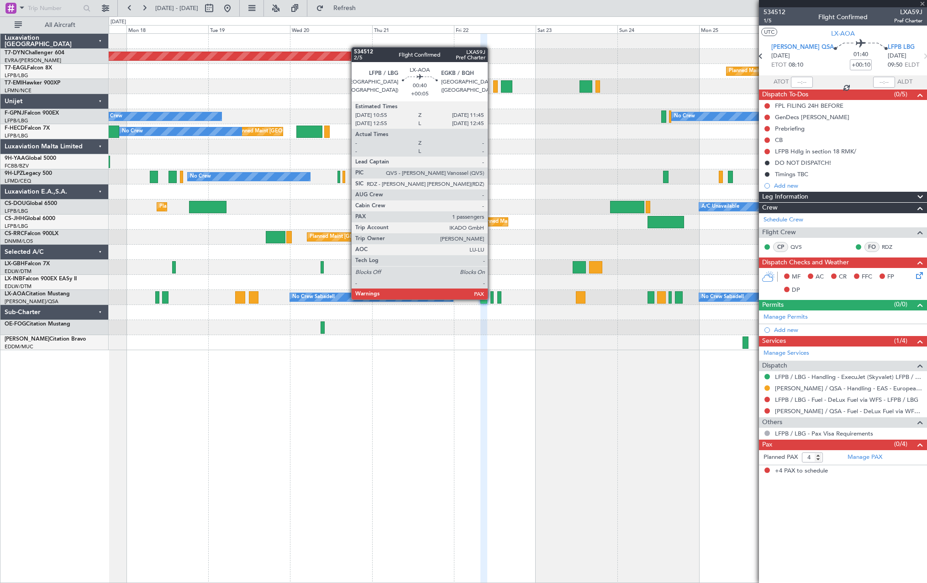
type input "+00:05"
type input "1"
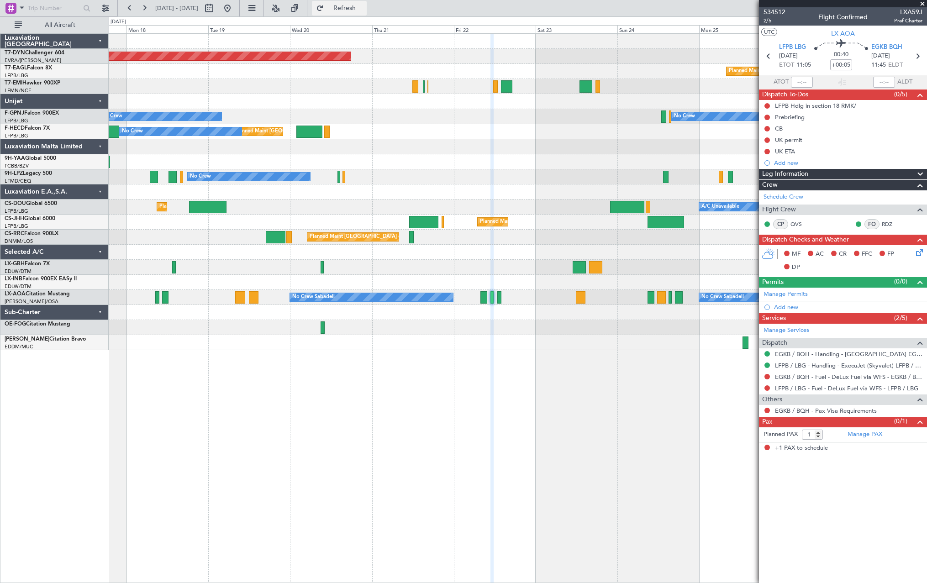
click at [364, 8] on span "Refresh" at bounding box center [345, 8] width 38 height 6
click at [471, 360] on div "Planned Maint [GEOGRAPHIC_DATA]-[GEOGRAPHIC_DATA] Planned Maint Geneva ([GEOGRA…" at bounding box center [518, 308] width 819 height 550
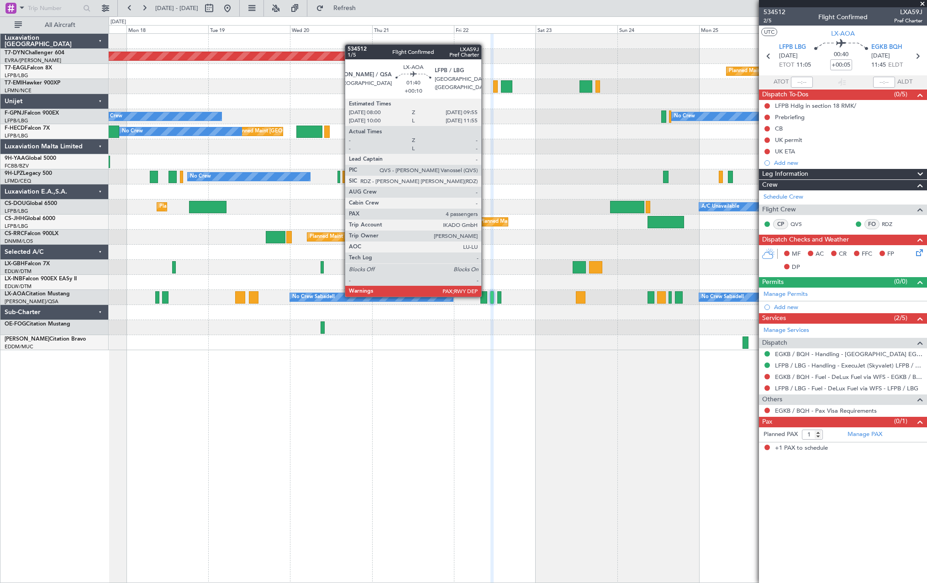
click at [486, 296] on div at bounding box center [484, 297] width 7 height 12
type input "+00:10"
type input "4"
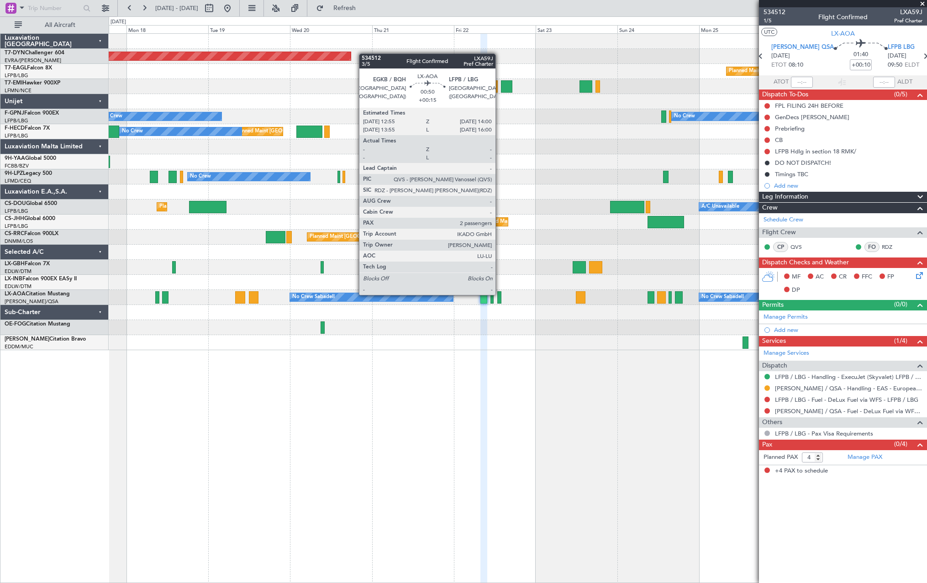
click at [500, 294] on div at bounding box center [499, 297] width 4 height 12
type input "+00:15"
type input "2"
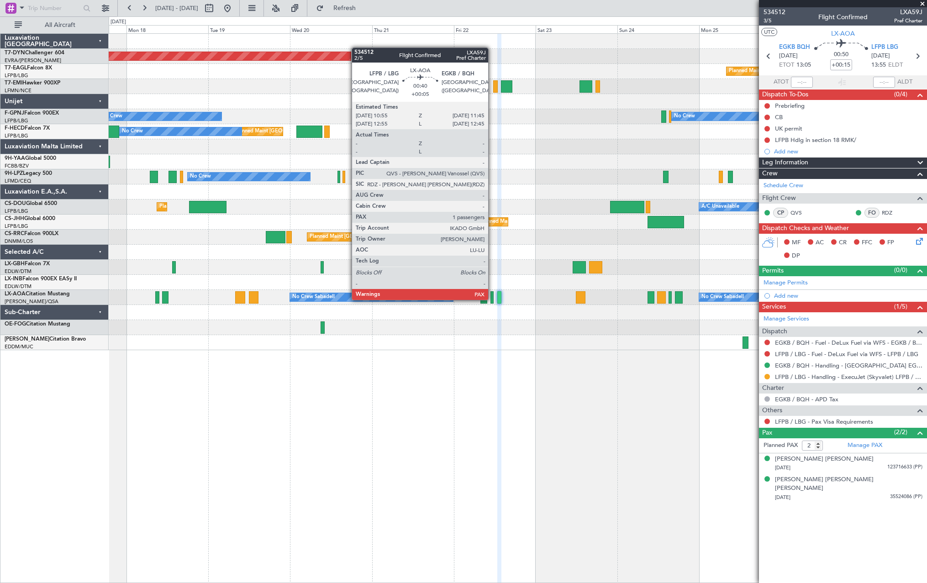
click at [492, 299] on div at bounding box center [492, 297] width 3 height 12
type input "+00:05"
type input "1"
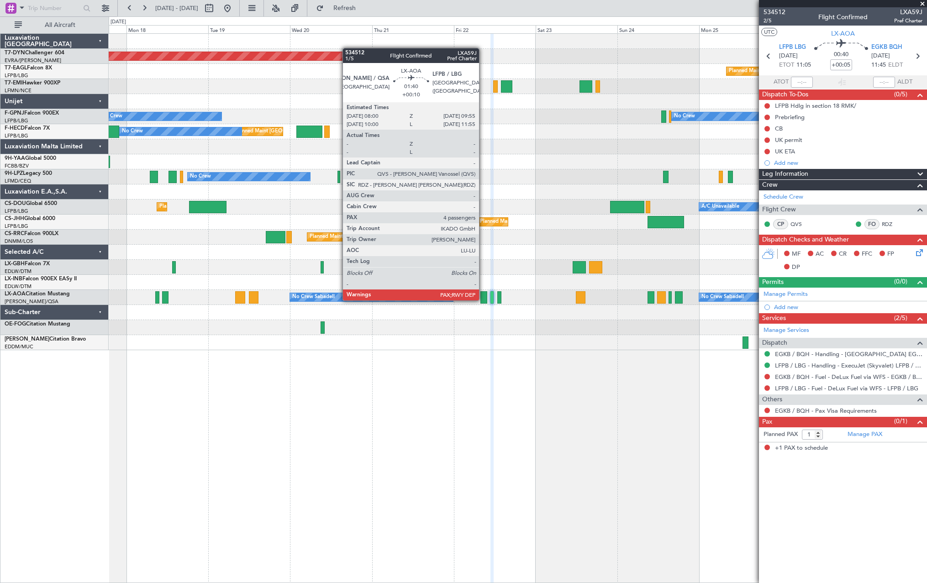
click at [483, 300] on div at bounding box center [484, 297] width 7 height 12
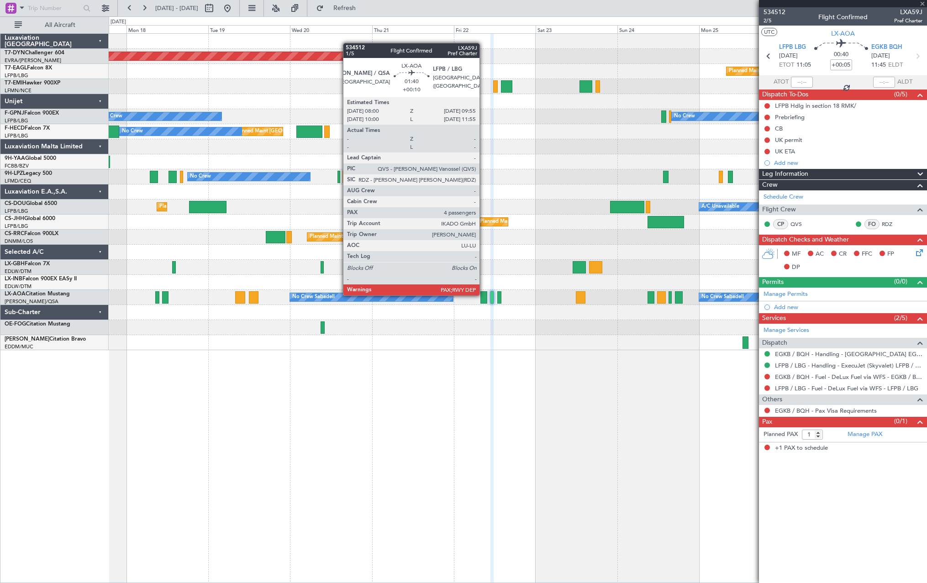
type input "+00:10"
type input "4"
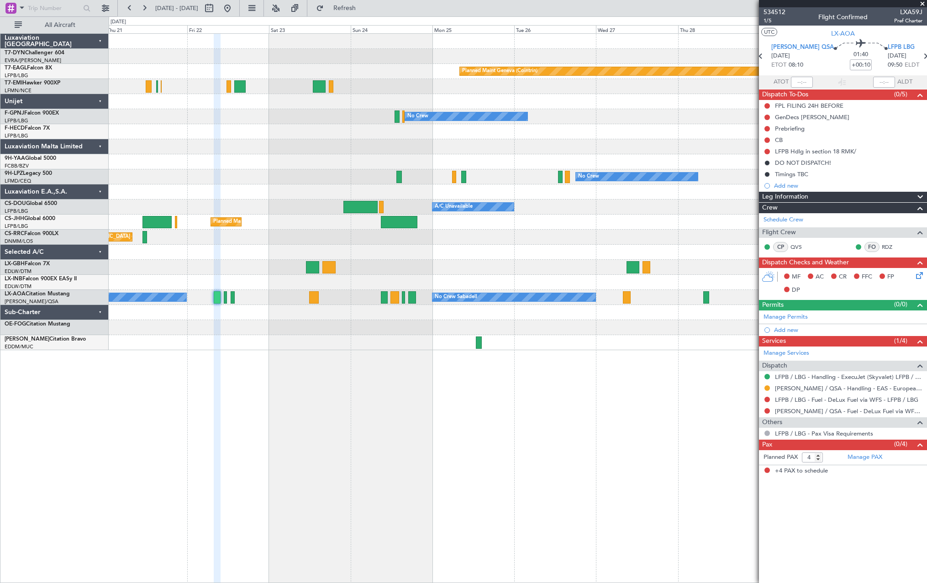
click at [405, 359] on div "Planned Maint [GEOGRAPHIC_DATA]-[GEOGRAPHIC_DATA] Planned Maint Geneva ([GEOGRA…" at bounding box center [518, 308] width 819 height 550
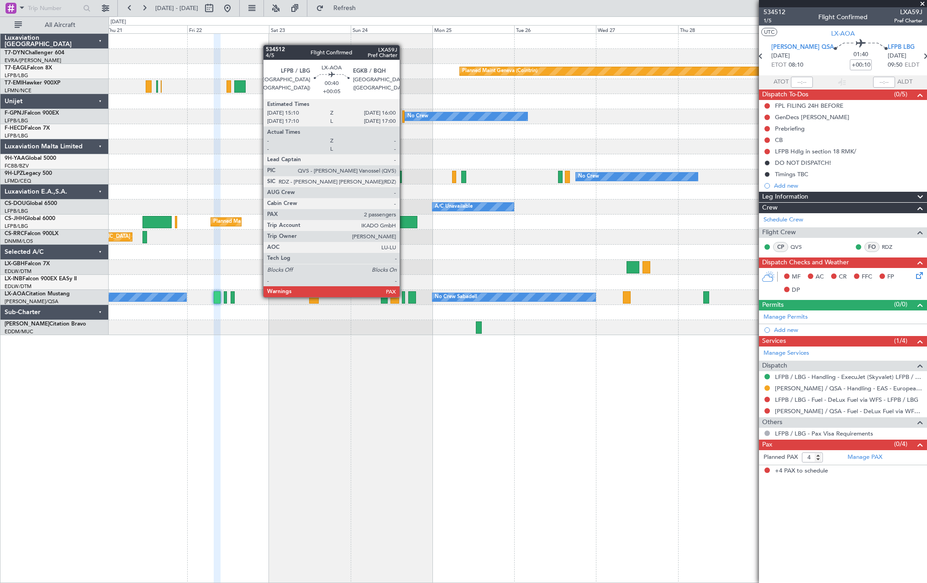
click at [404, 296] on div at bounding box center [403, 297] width 3 height 12
type input "+00:05"
type input "2"
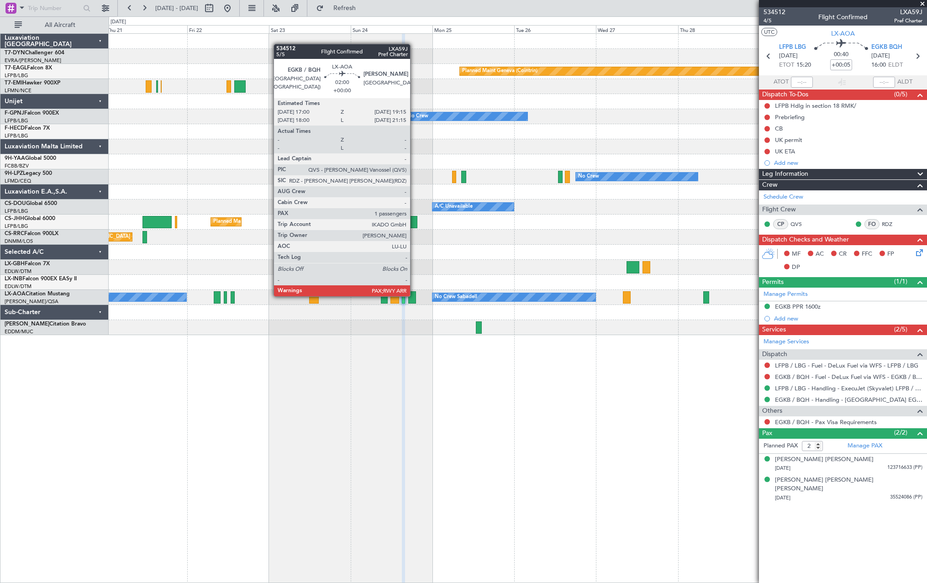
click at [414, 296] on div at bounding box center [412, 297] width 8 height 12
type input "1"
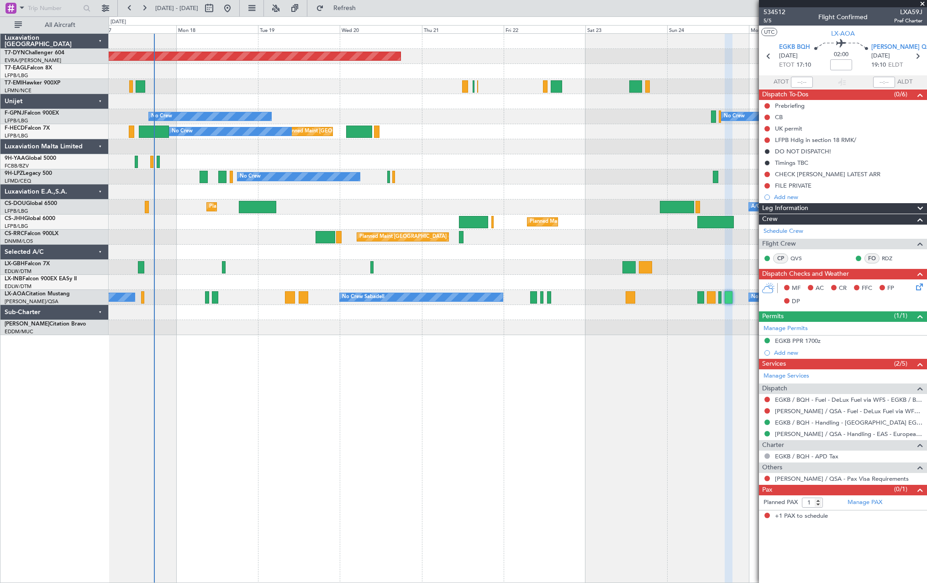
click at [633, 390] on div "Planned Maint [GEOGRAPHIC_DATA]-[GEOGRAPHIC_DATA] Planned Maint Geneva ([GEOGRA…" at bounding box center [518, 308] width 819 height 550
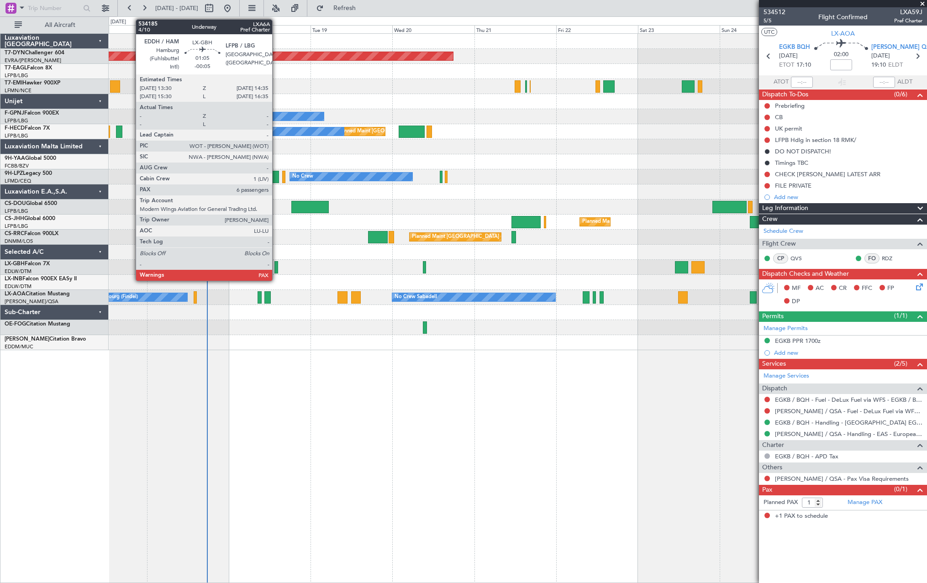
click at [276, 264] on div at bounding box center [277, 267] width 4 height 12
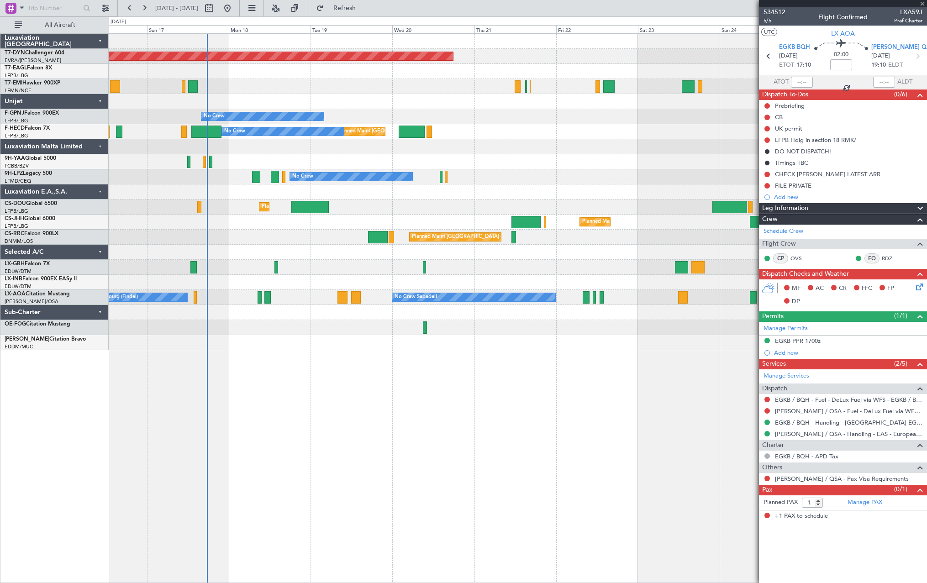
type input "-00:05"
type input "6"
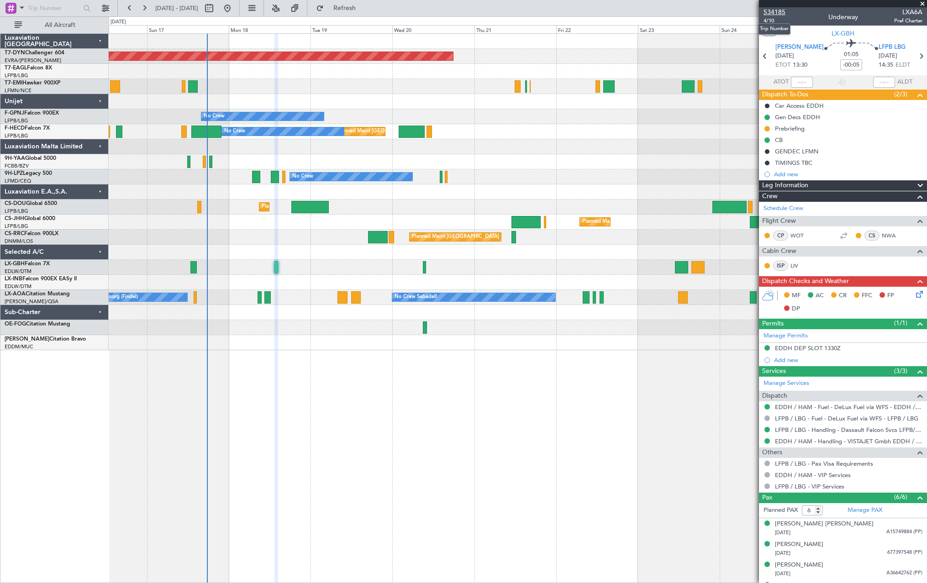
click at [781, 11] on span "534185" at bounding box center [775, 12] width 22 height 10
click at [773, 13] on span "534185" at bounding box center [775, 12] width 22 height 10
click at [770, 23] on span "4/10" at bounding box center [775, 21] width 22 height 8
click at [865, 113] on div "Gen Decs EDDH" at bounding box center [843, 116] width 168 height 11
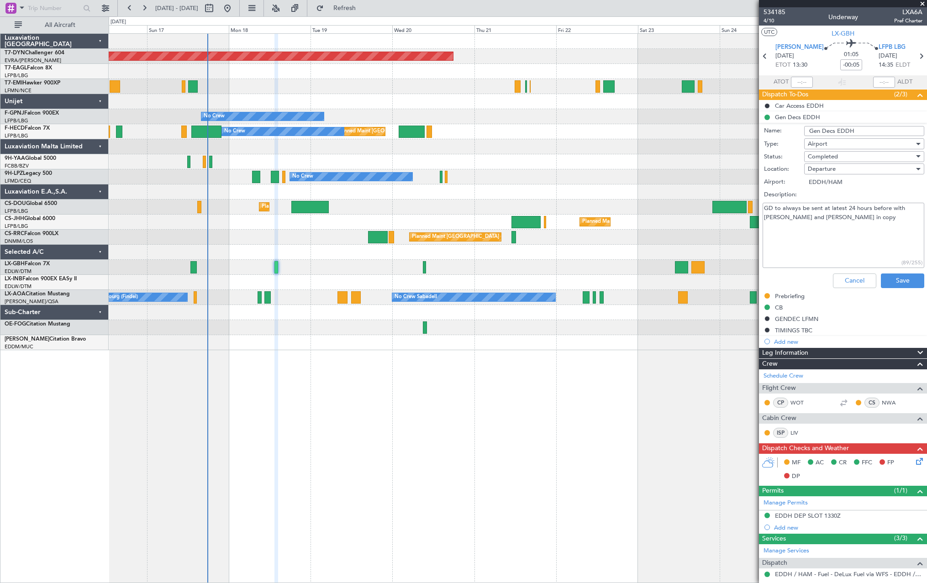
scroll to position [225, 0]
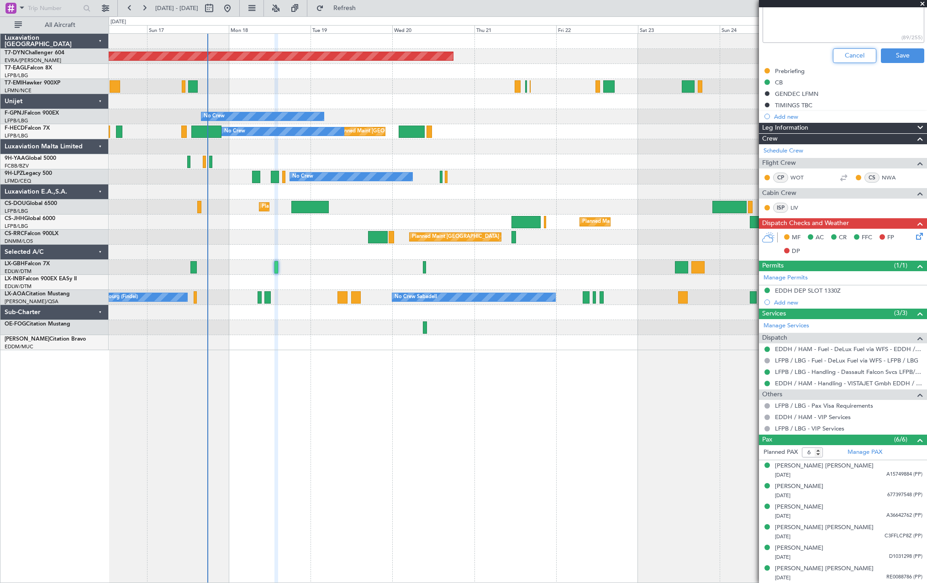
drag, startPoint x: 846, startPoint y: 58, endPoint x: 846, endPoint y: 63, distance: 5.0
click at [846, 58] on button "Cancel" at bounding box center [854, 55] width 43 height 15
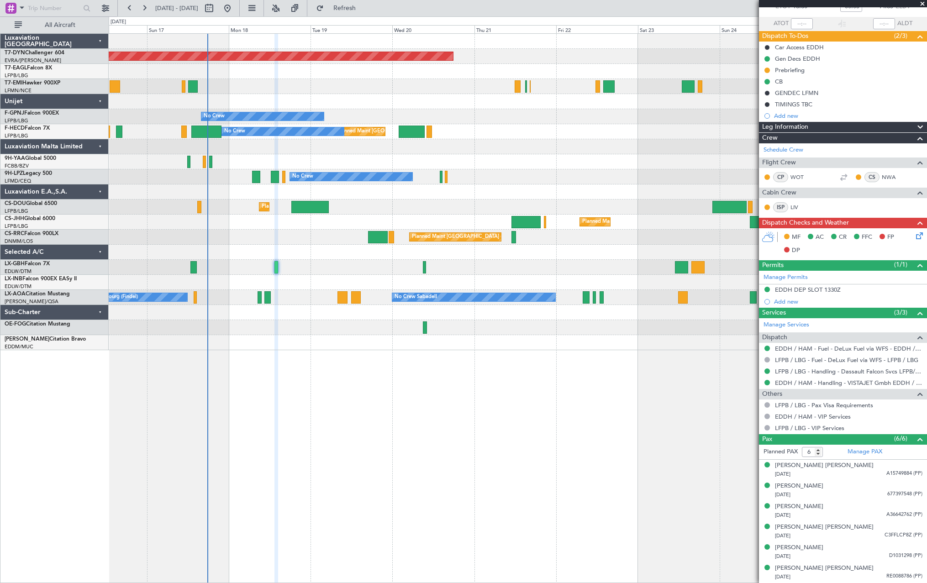
scroll to position [58, 0]
click at [914, 235] on icon at bounding box center [917, 234] width 7 height 7
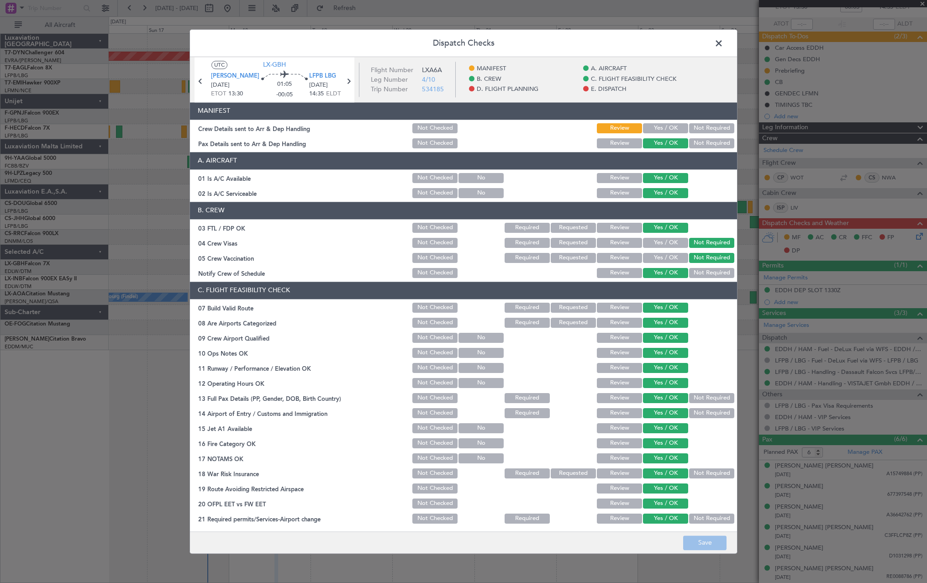
click at [668, 124] on button "Yes / OK" at bounding box center [665, 128] width 45 height 10
drag, startPoint x: 717, startPoint y: 542, endPoint x: 716, endPoint y: 549, distance: 7.4
click at [717, 543] on button "Save" at bounding box center [704, 543] width 43 height 15
click at [724, 42] on span at bounding box center [724, 46] width 0 height 18
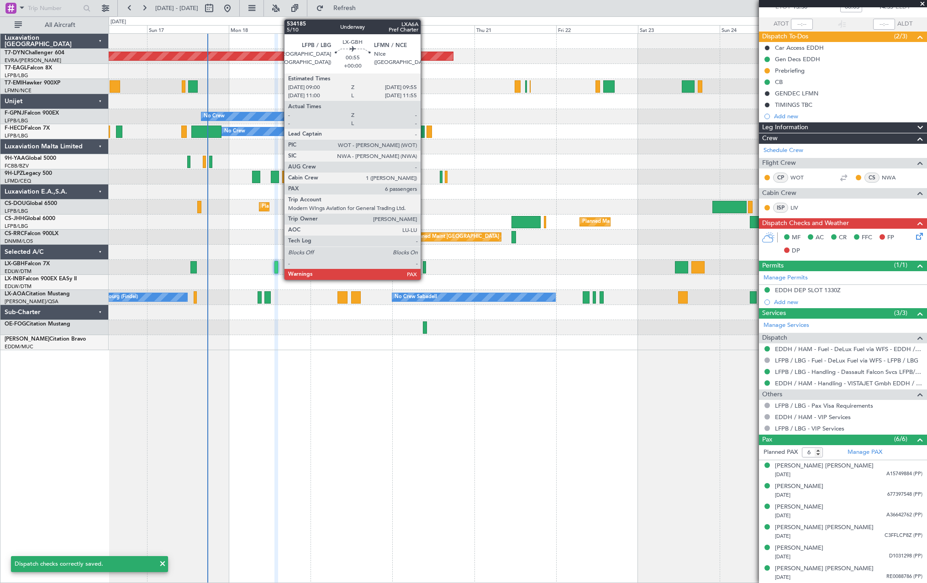
click at [425, 265] on div at bounding box center [424, 267] width 3 height 12
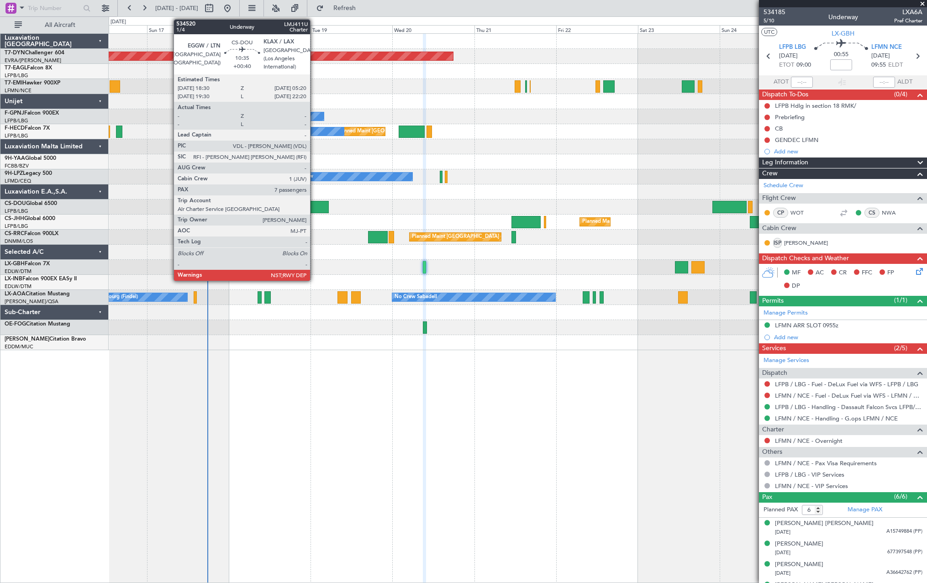
click at [314, 210] on div at bounding box center [309, 207] width 37 height 12
type input "+00:40"
type input "7"
